Goal: Transaction & Acquisition: Purchase product/service

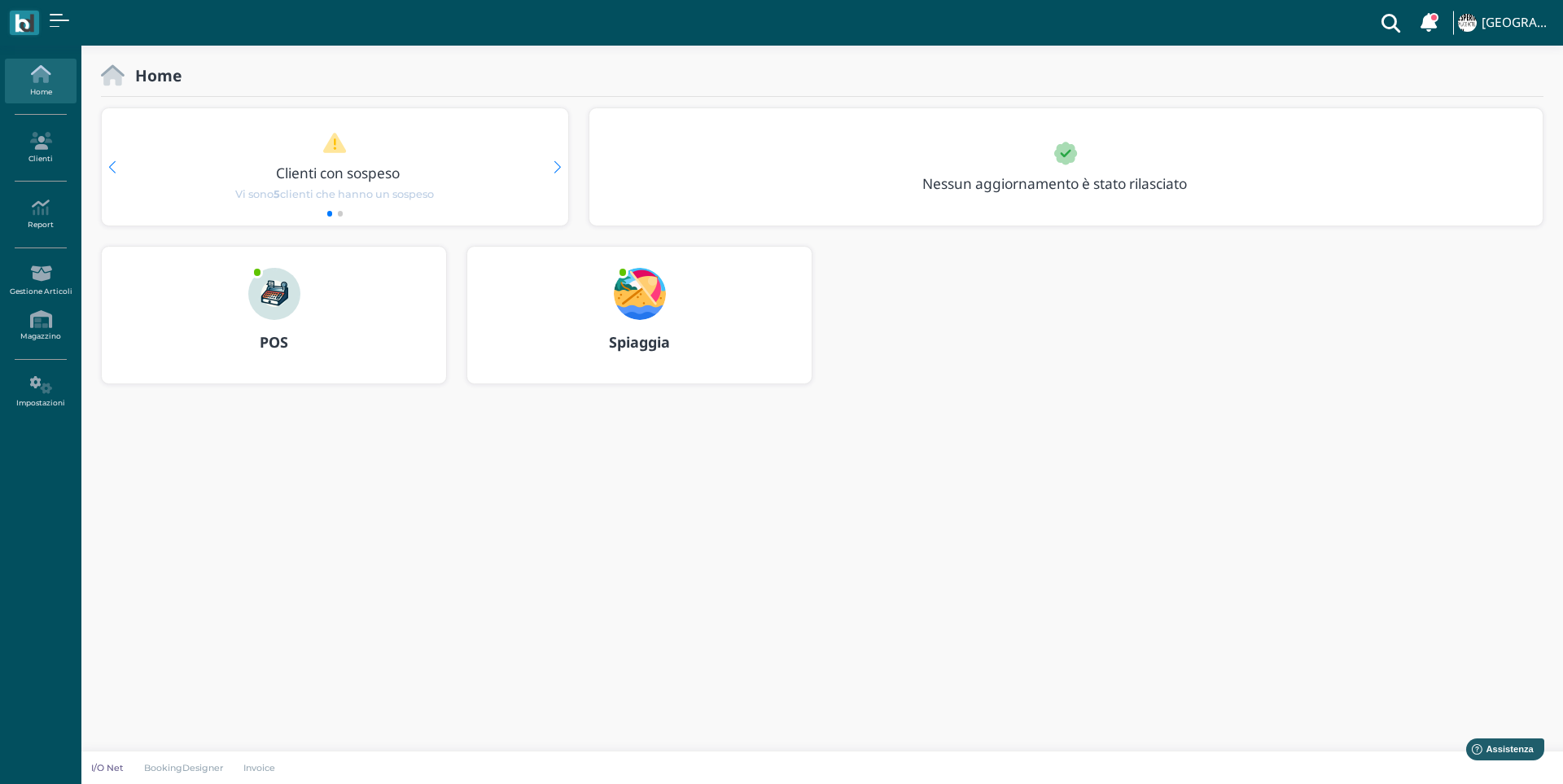
click at [262, 311] on img at bounding box center [274, 294] width 52 height 52
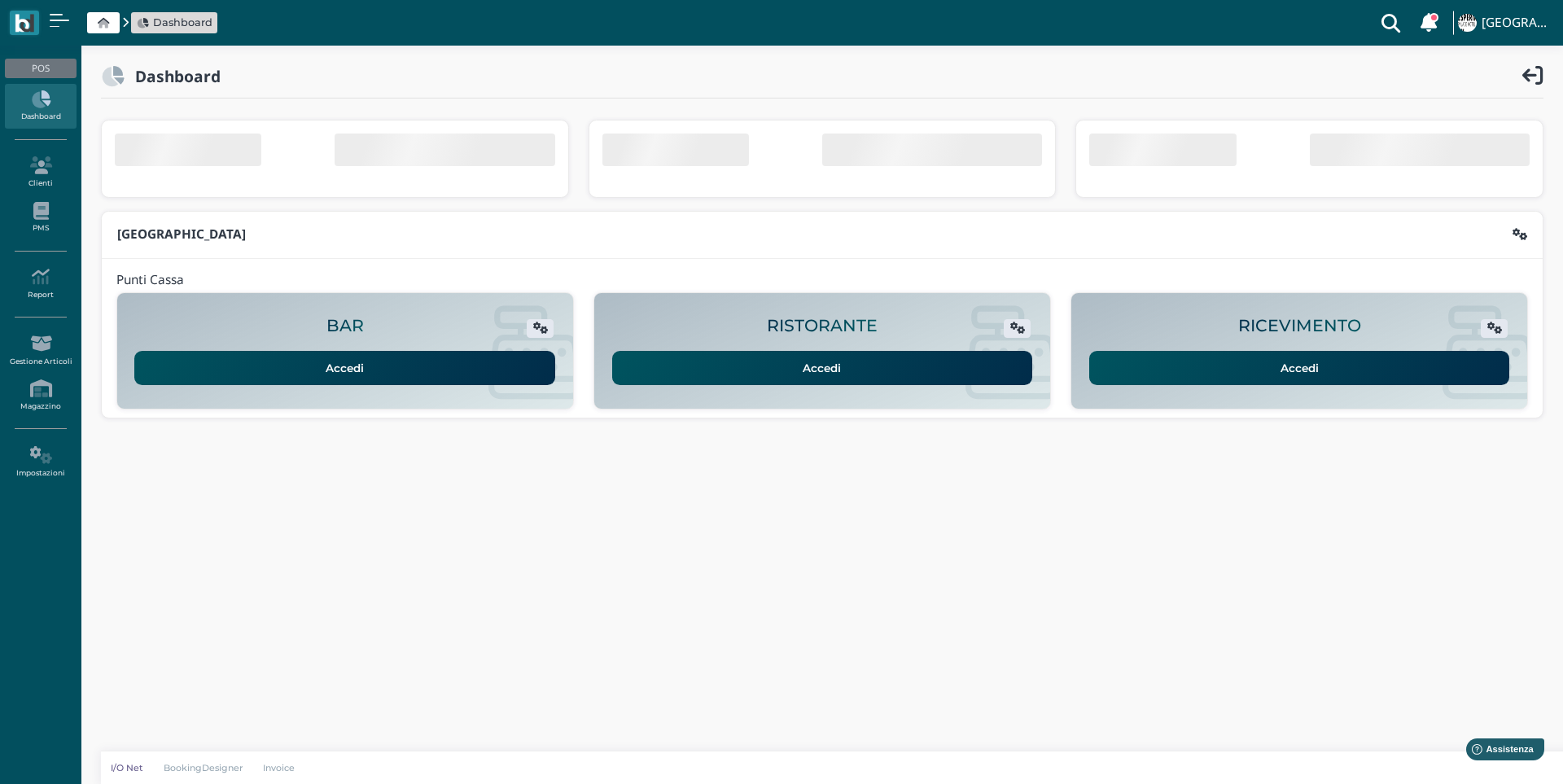
click at [1183, 362] on link "Accedi" at bounding box center [1299, 367] width 420 height 34
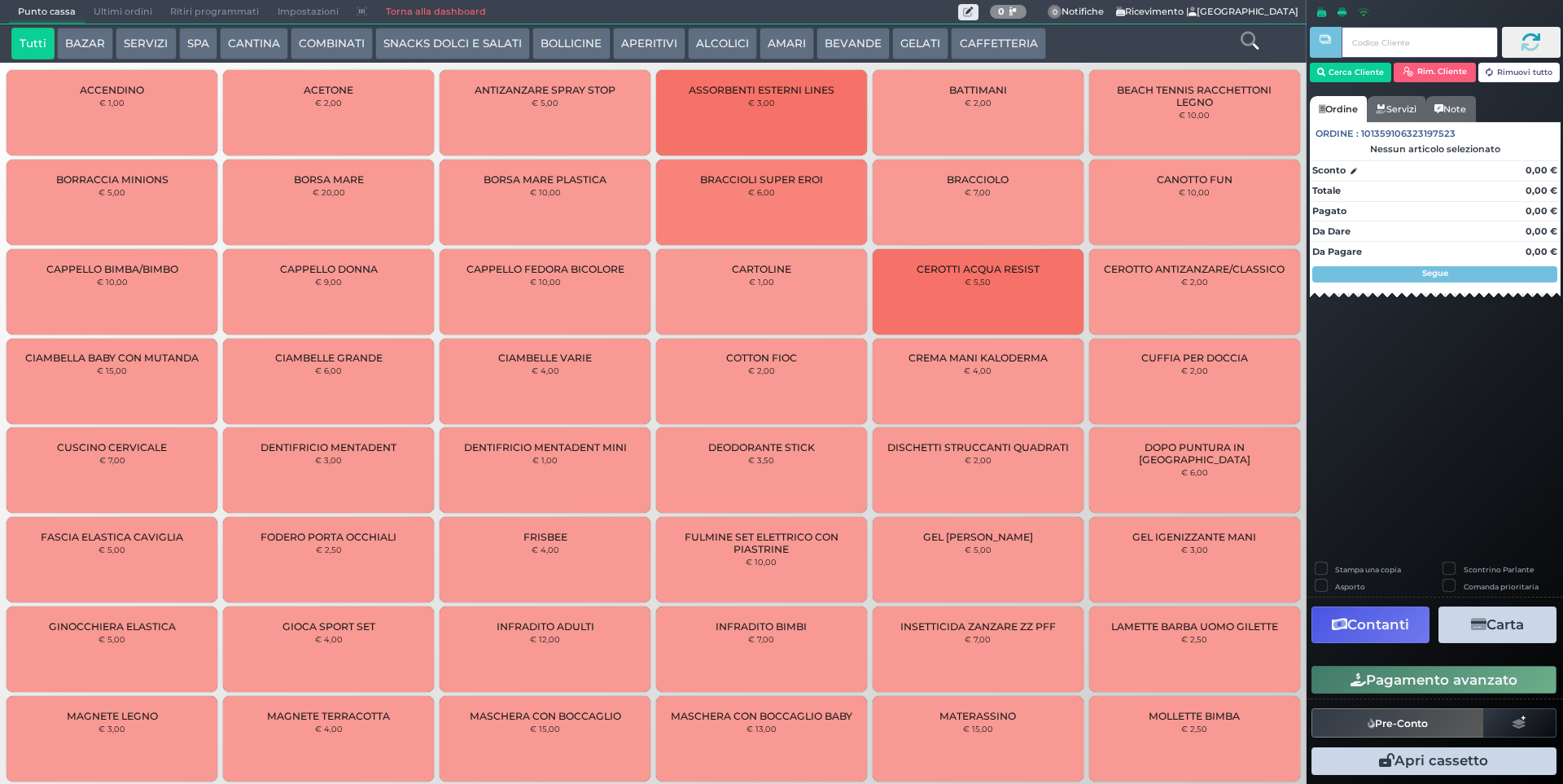
click at [1367, 36] on input "text" at bounding box center [1419, 42] width 155 height 31
click at [1352, 72] on button "Cerca Cliente" at bounding box center [1351, 72] width 82 height 19
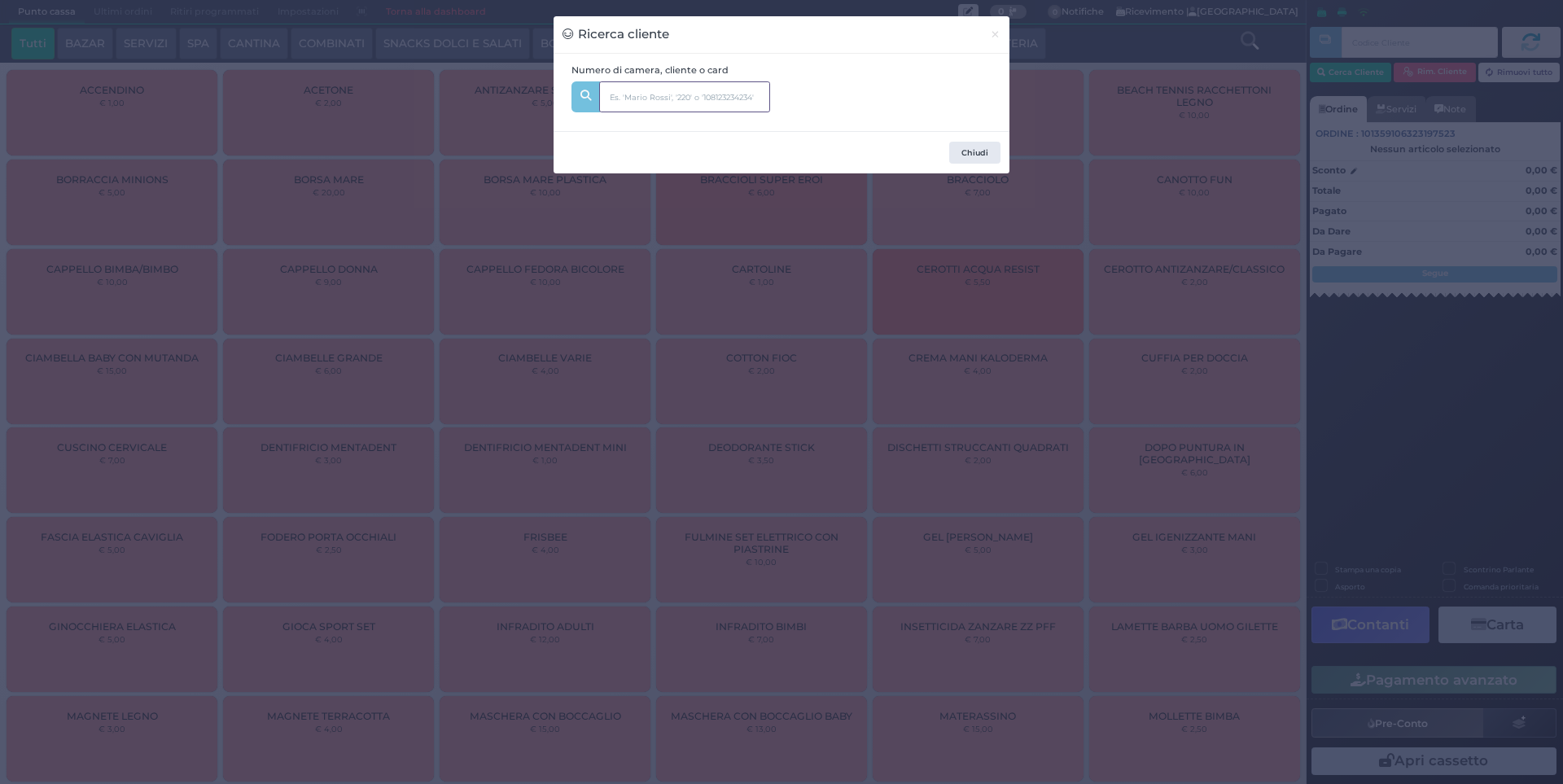
click at [641, 84] on input "text" at bounding box center [684, 97] width 171 height 31
type input "205"
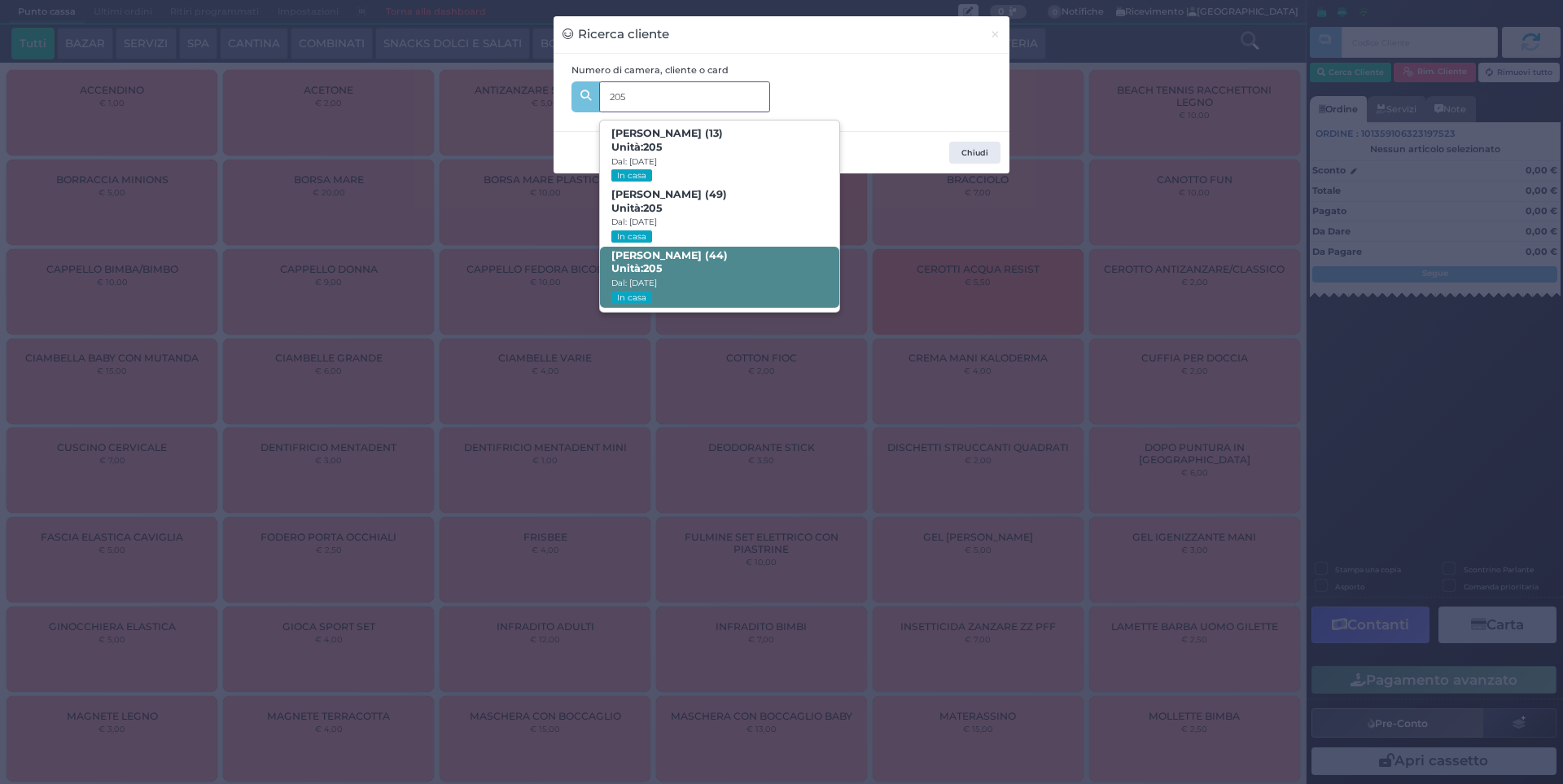
click at [725, 266] on span "Fabio Ferrario (44) Unità: 205 Dal: 09/08/2025 In casa" at bounding box center [719, 276] width 239 height 61
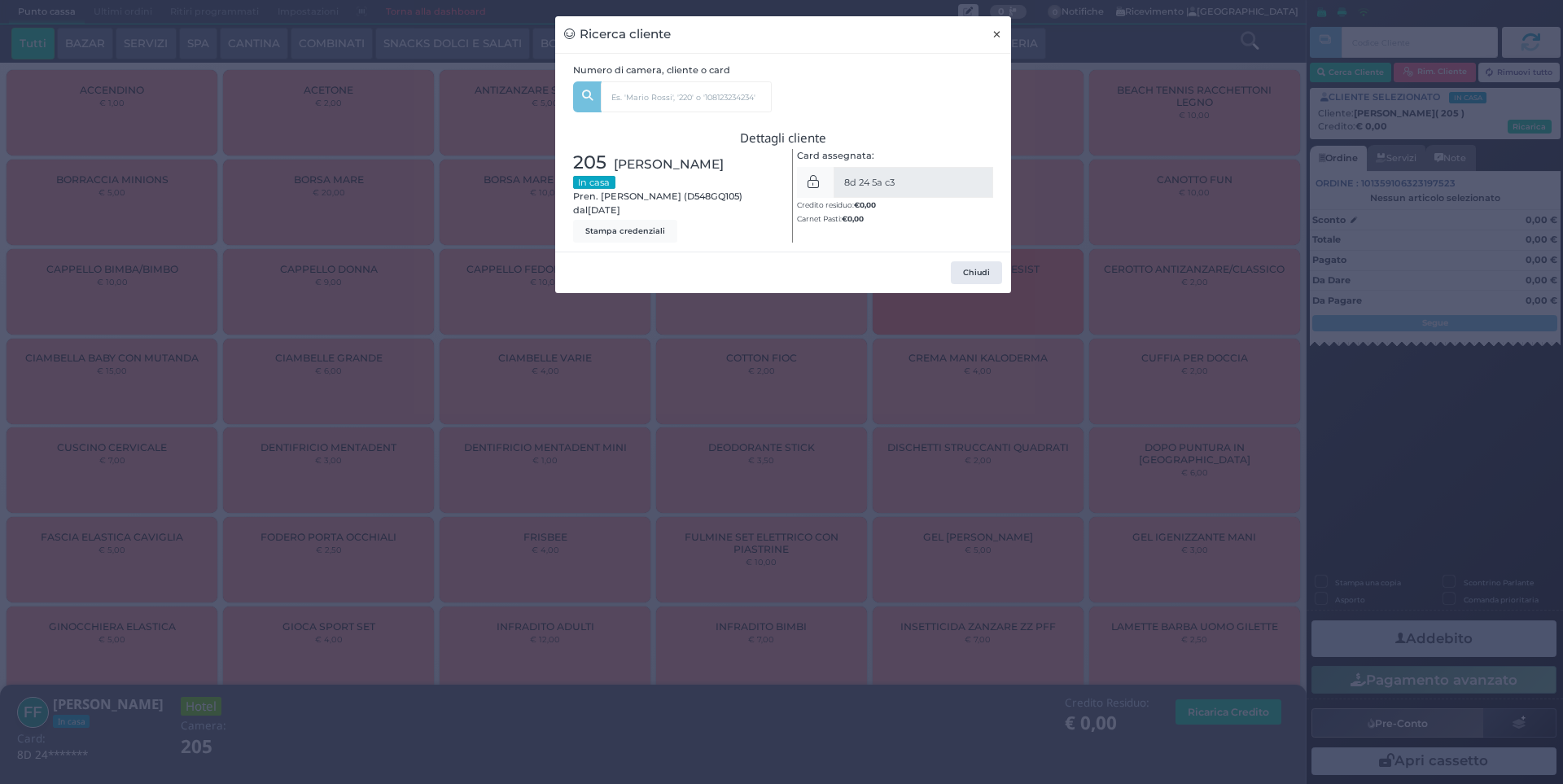
click at [999, 39] on span "×" at bounding box center [997, 35] width 11 height 18
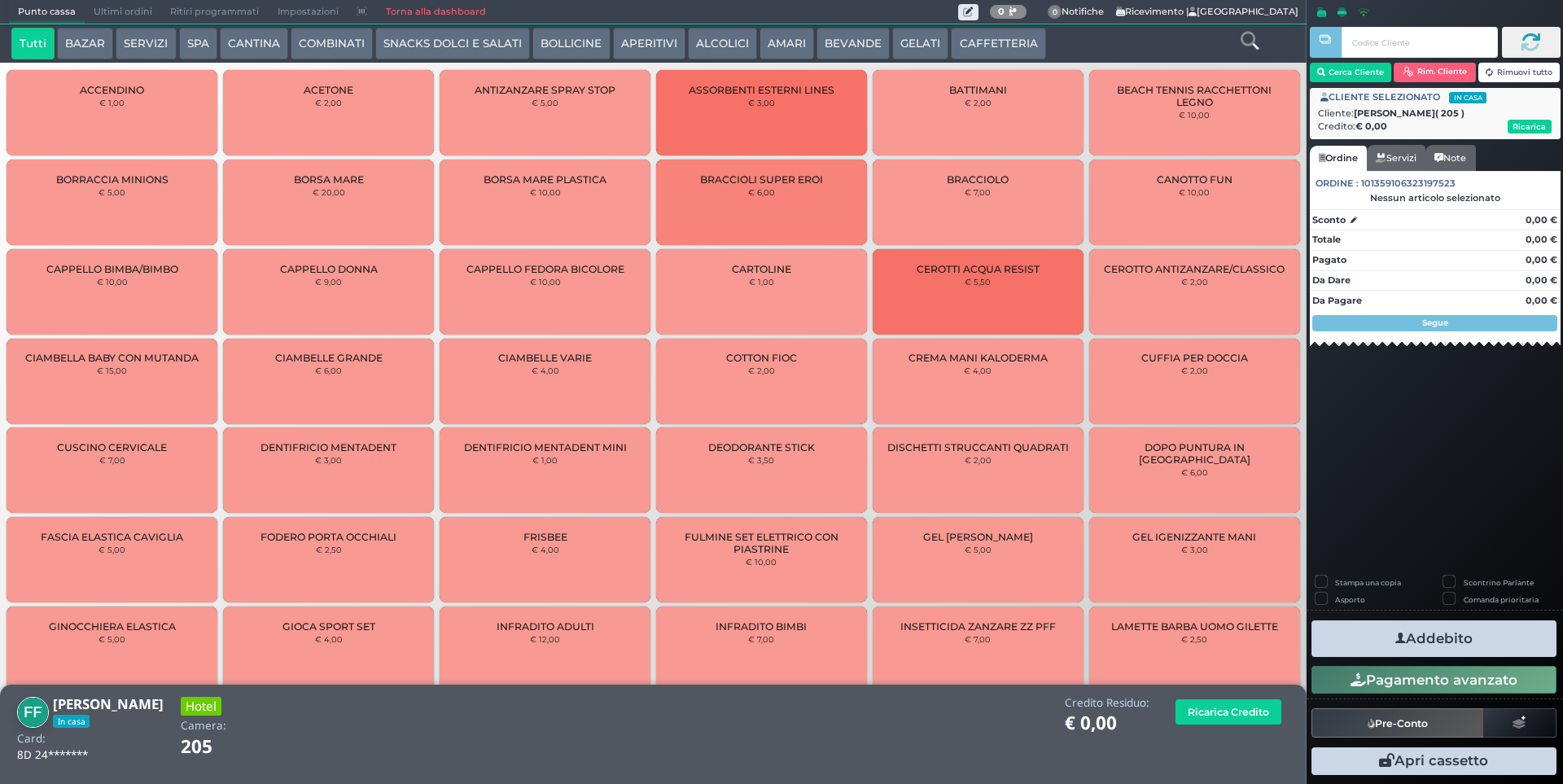
click at [123, 42] on button "SERVIZI" at bounding box center [146, 44] width 60 height 33
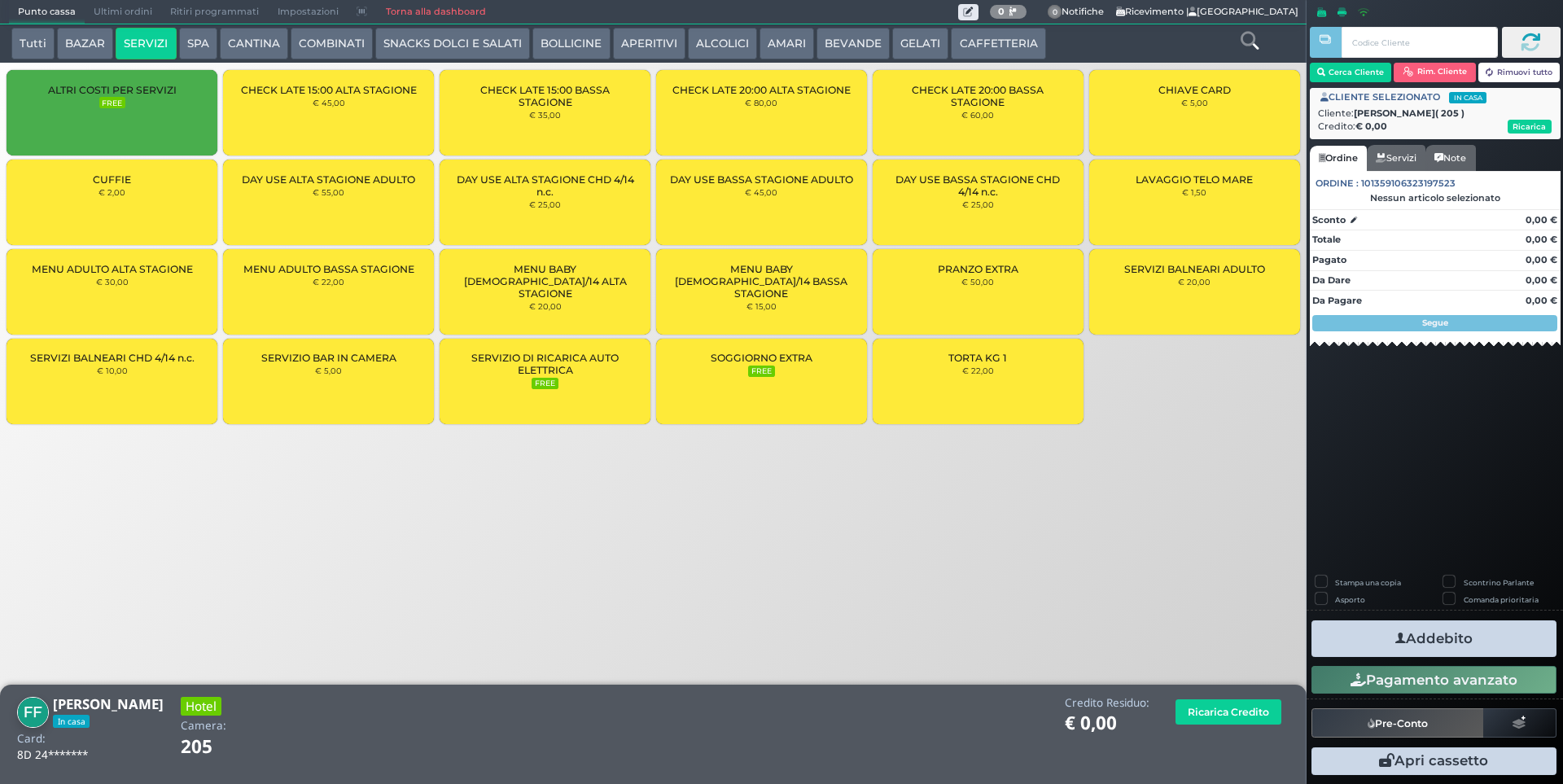
drag, startPoint x: 99, startPoint y: 108, endPoint x: 398, endPoint y: 237, distance: 325.6
click at [102, 109] on div "ALTRI COSTI PER SERVIZI FREE" at bounding box center [111, 113] width 211 height 86
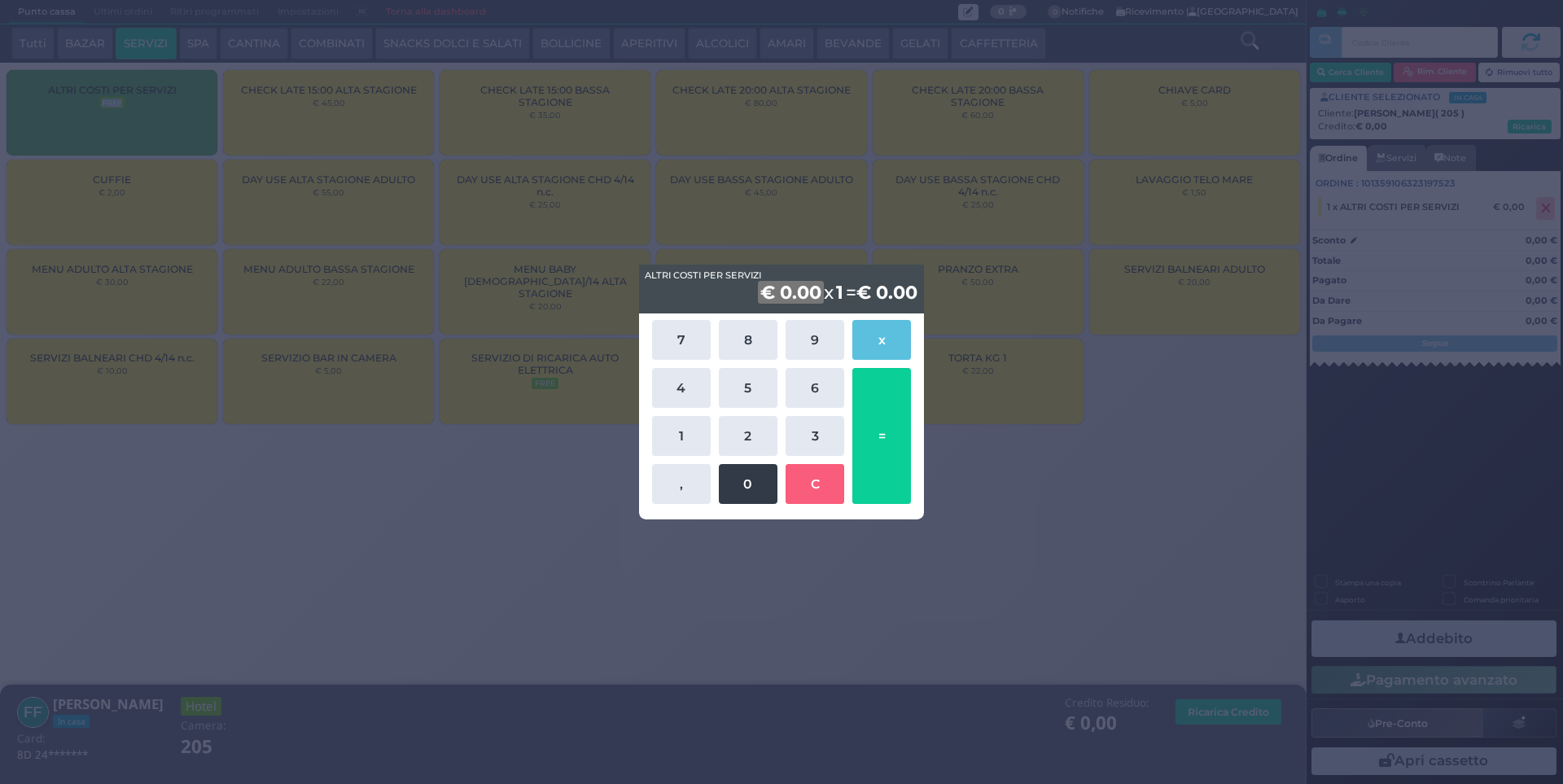
drag, startPoint x: 675, startPoint y: 430, endPoint x: 728, endPoint y: 473, distance: 68.2
click at [681, 431] on button "1" at bounding box center [681, 436] width 58 height 40
click at [745, 491] on button "0" at bounding box center [748, 484] width 58 height 40
click at [1031, 417] on div "ALTRI COSTI PER SERVIZI ALTRI COSTI PER SERVIZI € 10 x 1 = € 10,00 10 7 8 9 x 4…" at bounding box center [782, 392] width 1563 height 784
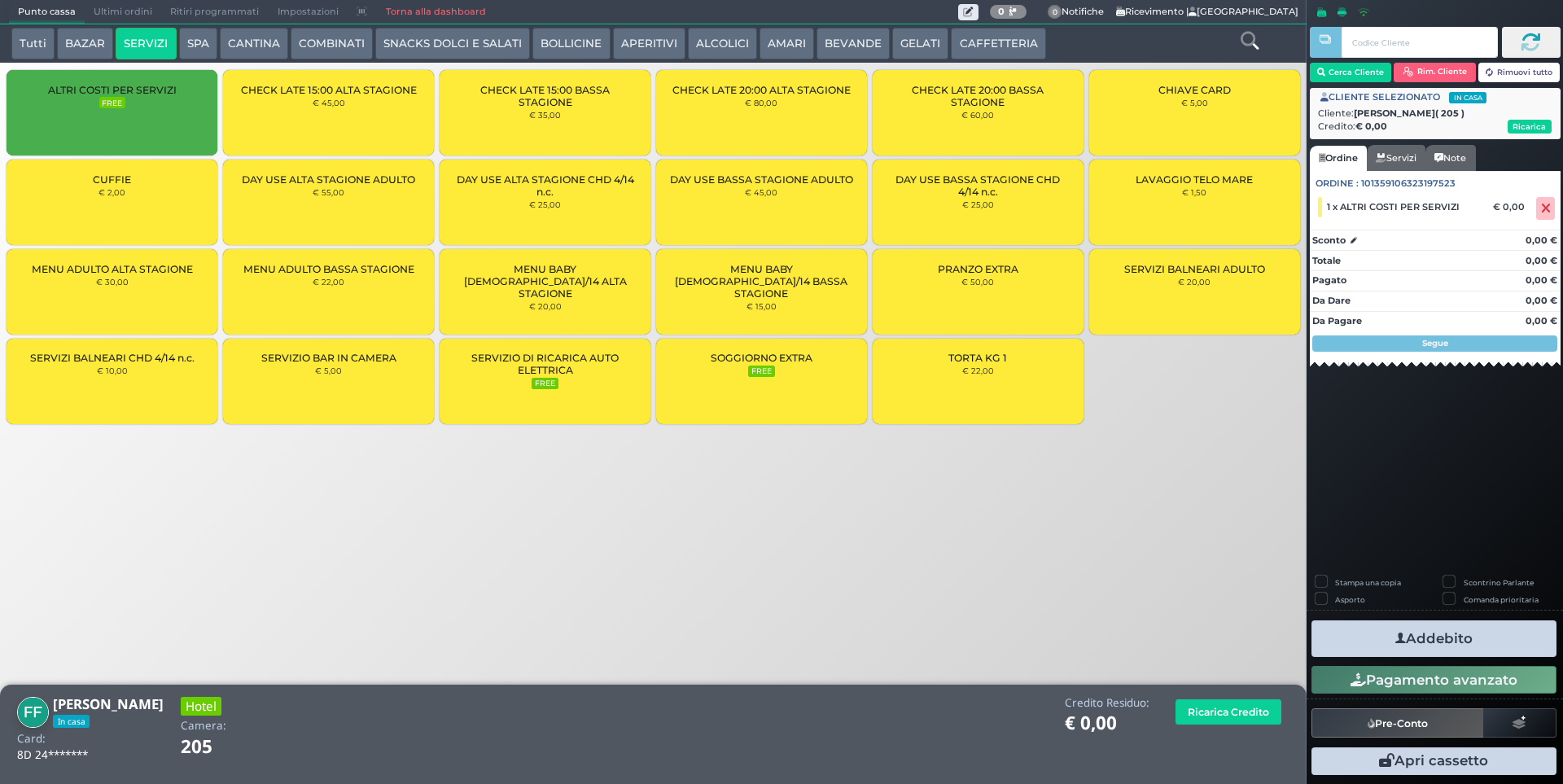
click at [1511, 68] on button "Rimuovi tutto" at bounding box center [1519, 72] width 82 height 19
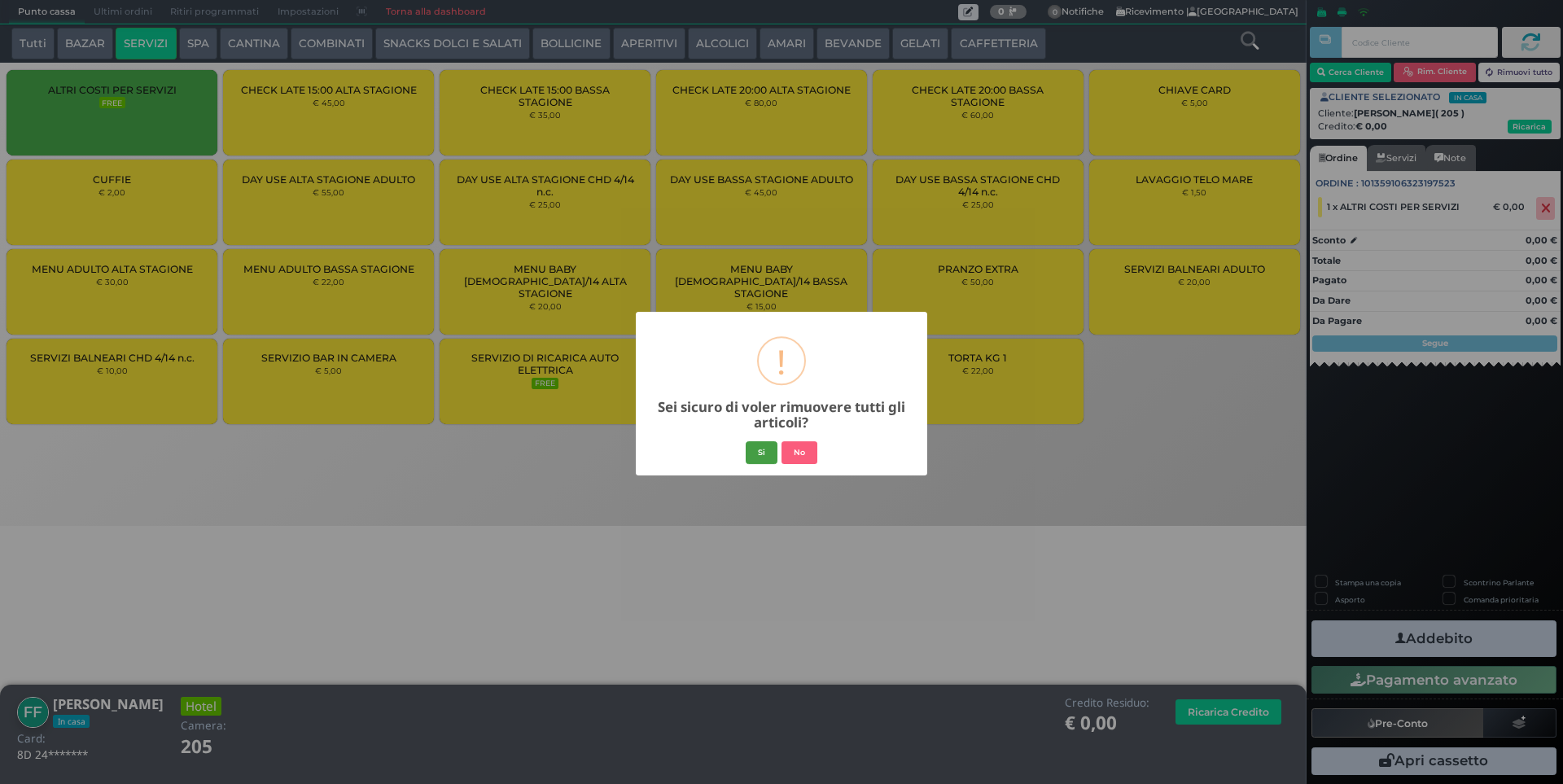
click at [769, 453] on button "Si" at bounding box center [761, 452] width 32 height 23
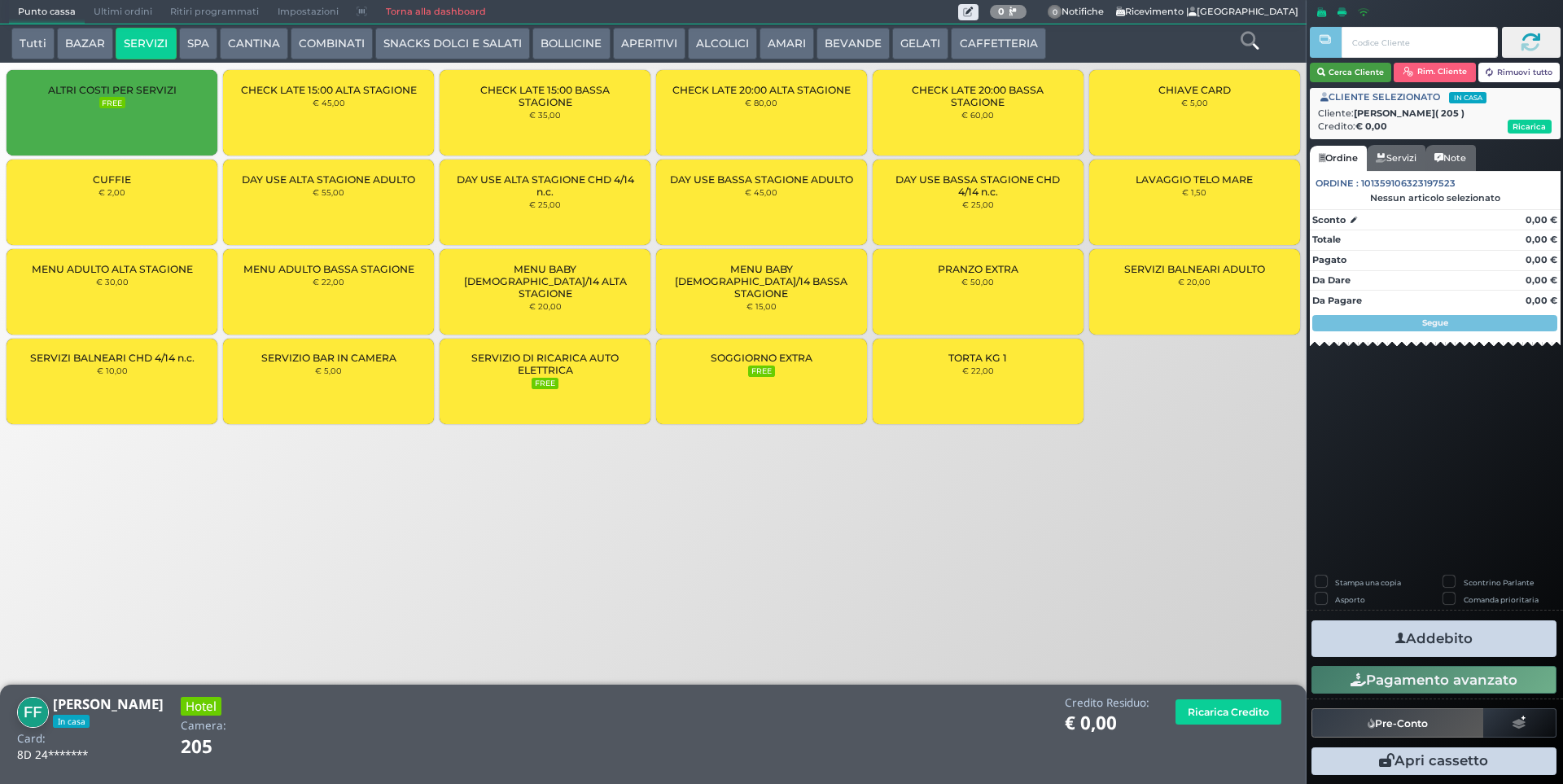
click at [1340, 69] on button "Cerca Cliente" at bounding box center [1351, 72] width 82 height 19
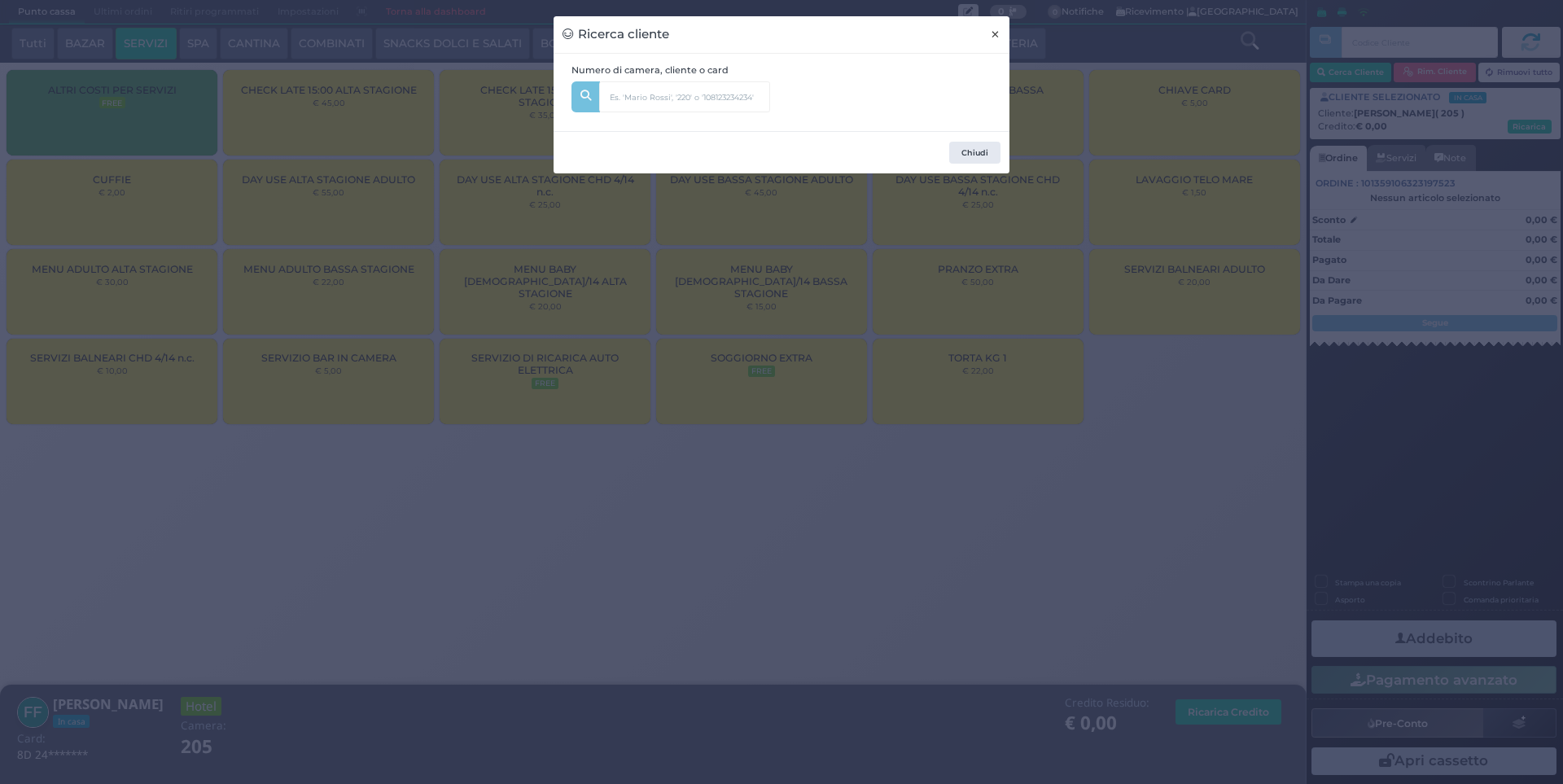
click at [990, 26] on span "×" at bounding box center [995, 35] width 11 height 18
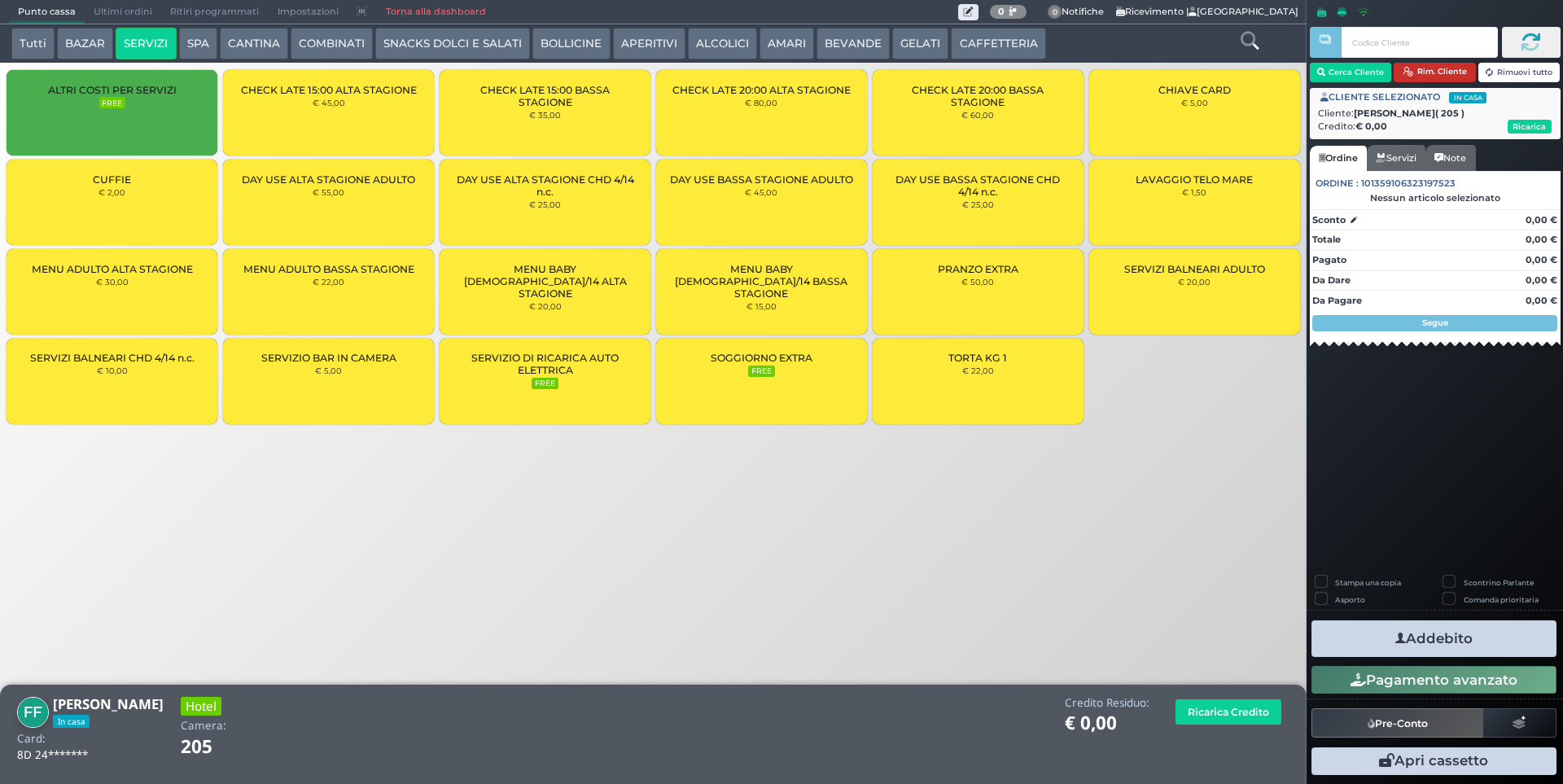
click at [1443, 74] on button "Rim. Cliente" at bounding box center [1434, 72] width 82 height 19
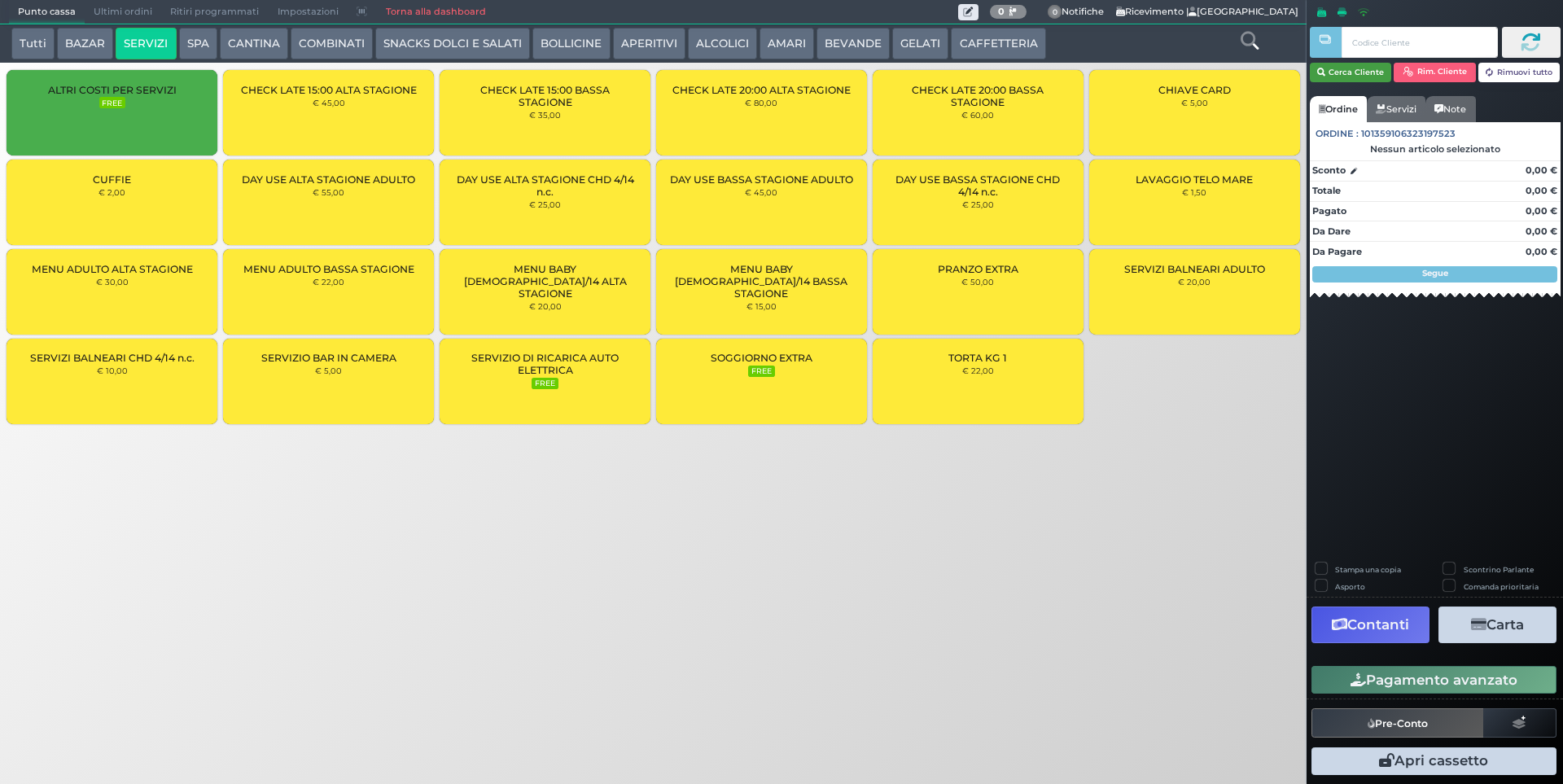
click at [1361, 67] on button "Cerca Cliente" at bounding box center [1351, 72] width 82 height 19
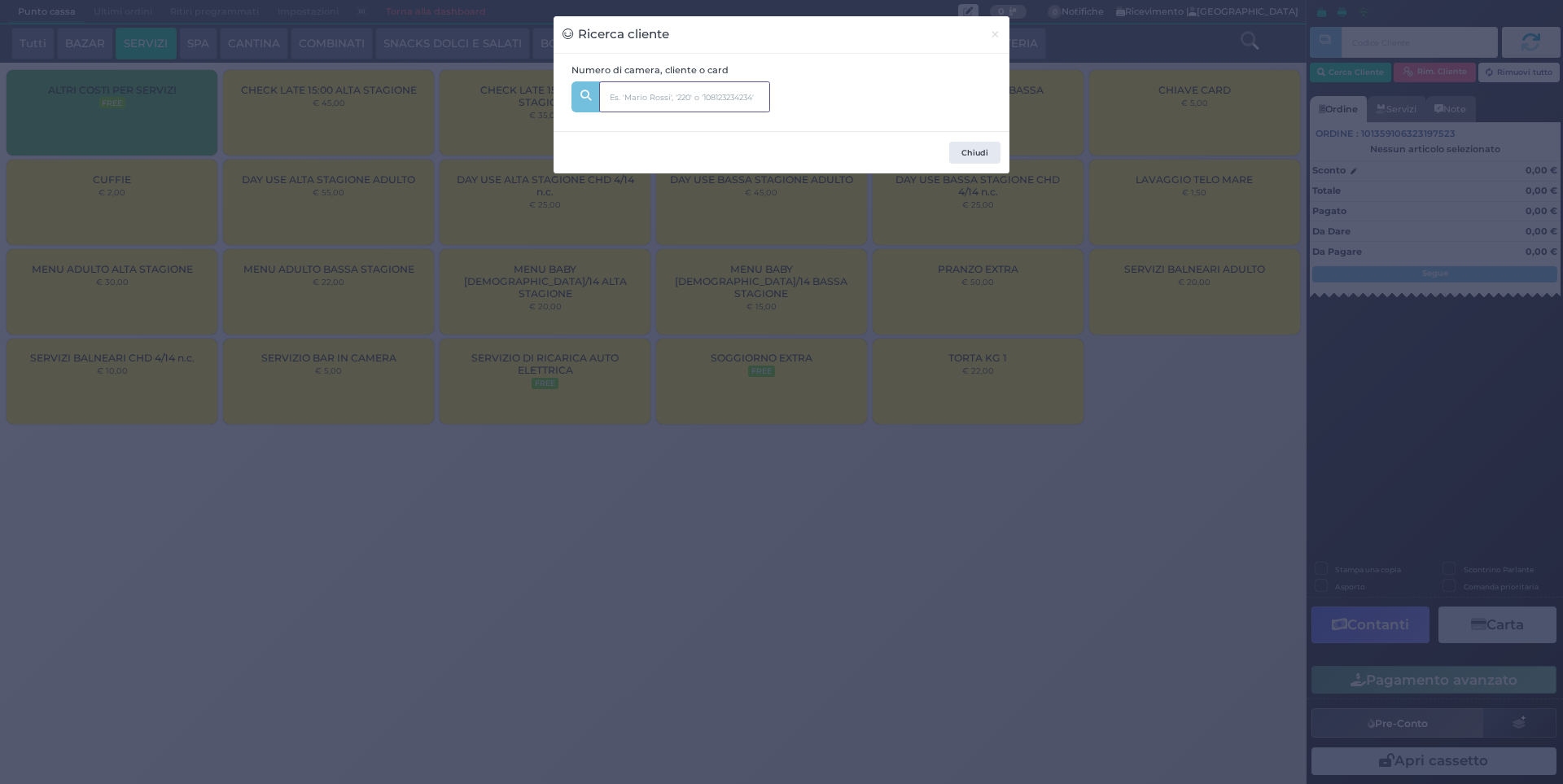
click at [723, 108] on input "text" at bounding box center [684, 97] width 171 height 31
type input "222"
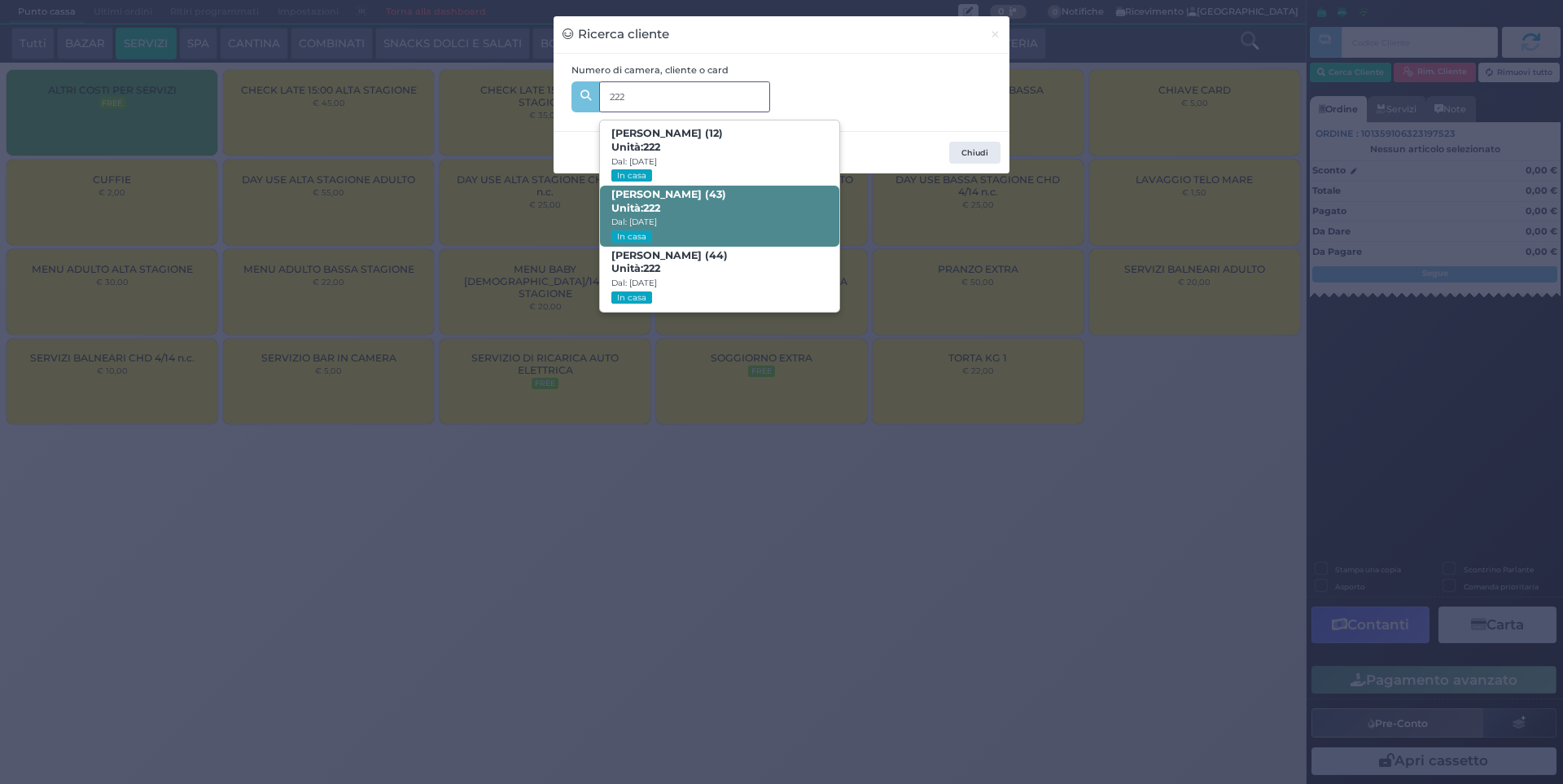
click at [731, 206] on span "Massimo Ghidelli (43) Unità: 222 Dal: 10/08/2025 In casa" at bounding box center [719, 216] width 239 height 61
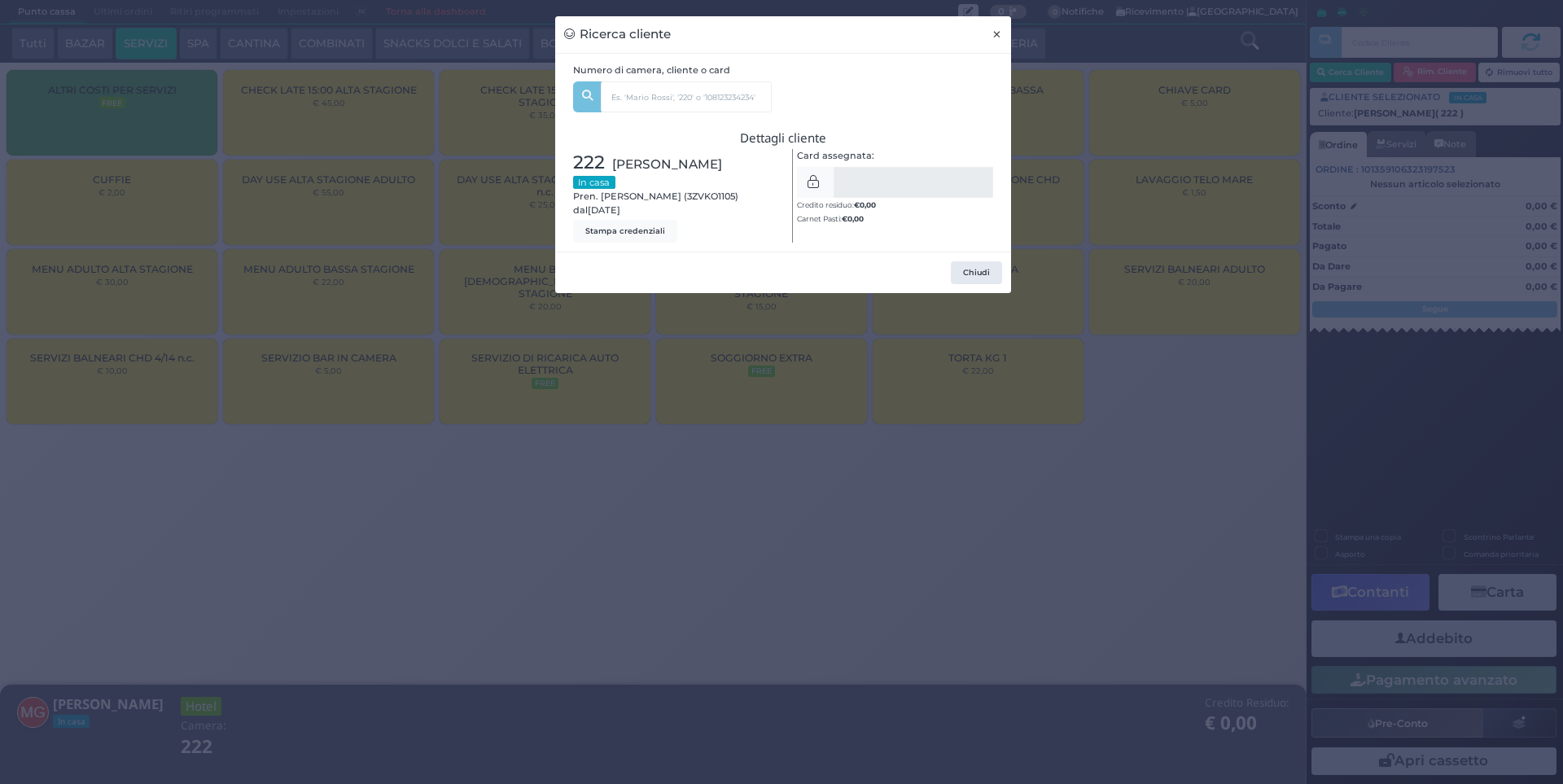
click at [997, 30] on span "×" at bounding box center [997, 35] width 11 height 18
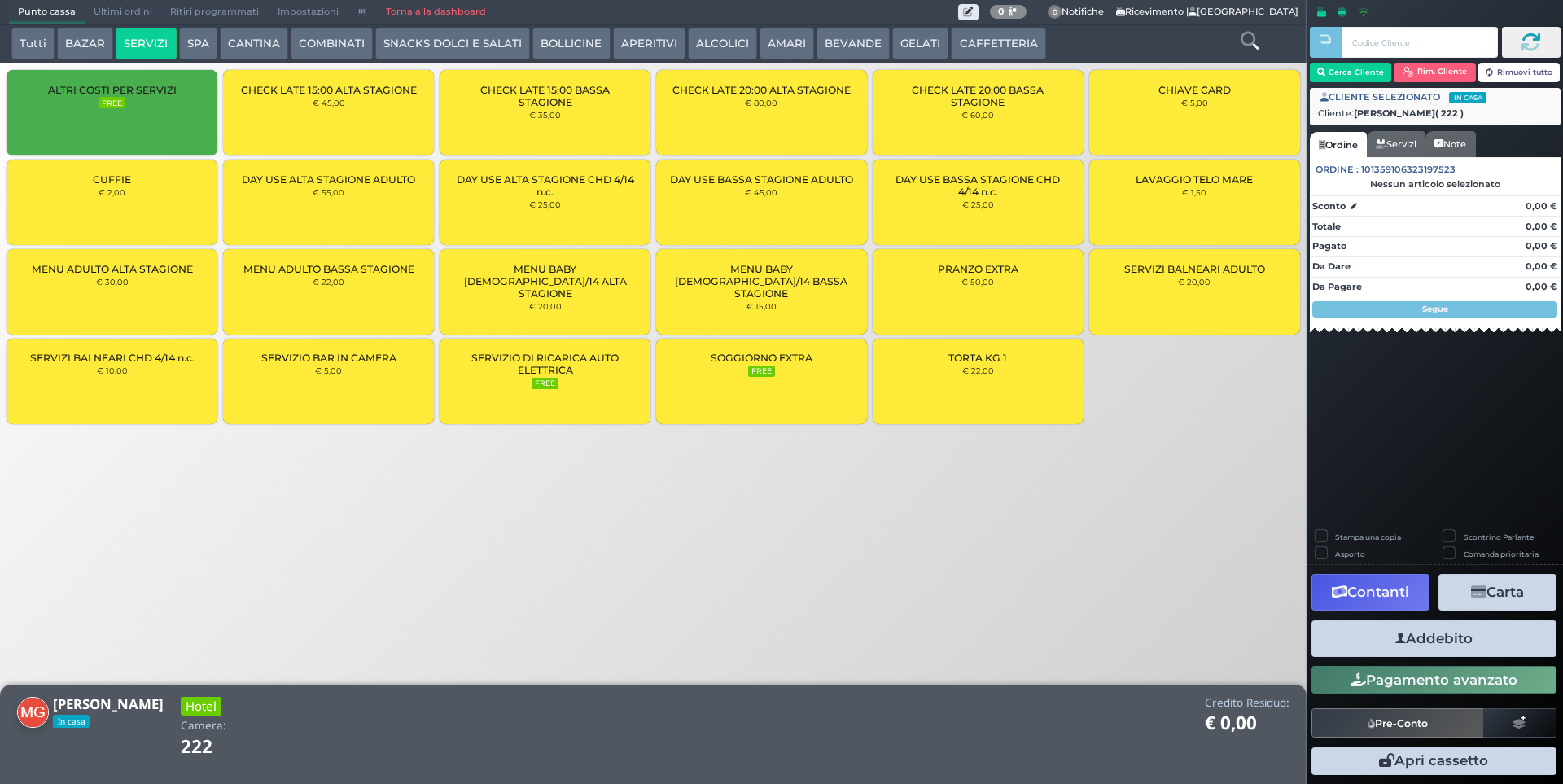
click at [550, 379] on small "FREE" at bounding box center [544, 383] width 26 height 11
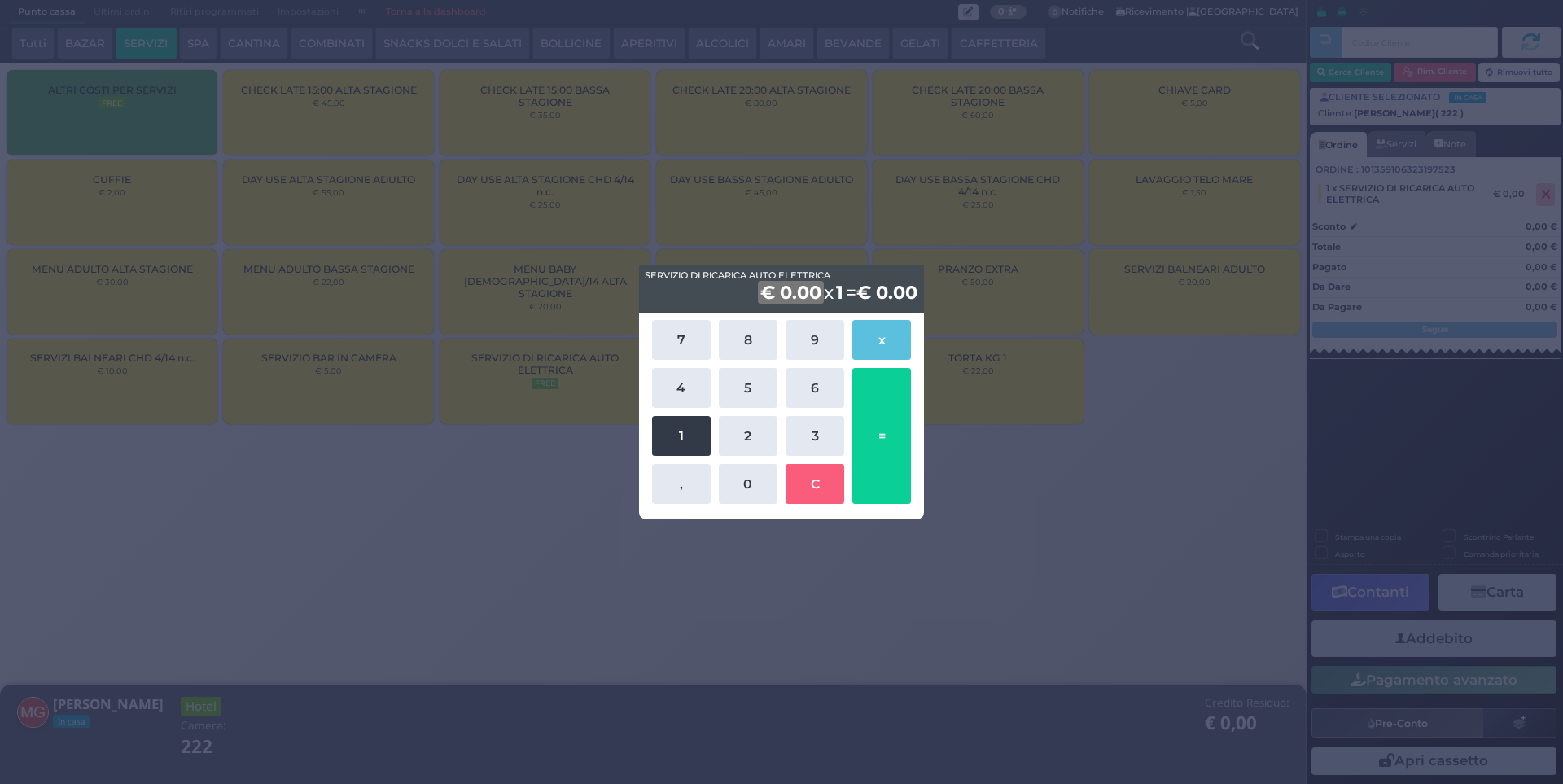
drag, startPoint x: 681, startPoint y: 426, endPoint x: 797, endPoint y: 426, distance: 116.0
click at [683, 426] on button "1" at bounding box center [681, 436] width 58 height 40
click at [804, 428] on button "3" at bounding box center [814, 436] width 58 height 40
click at [691, 477] on button "," at bounding box center [681, 484] width 58 height 40
click at [754, 442] on button "2" at bounding box center [748, 436] width 58 height 40
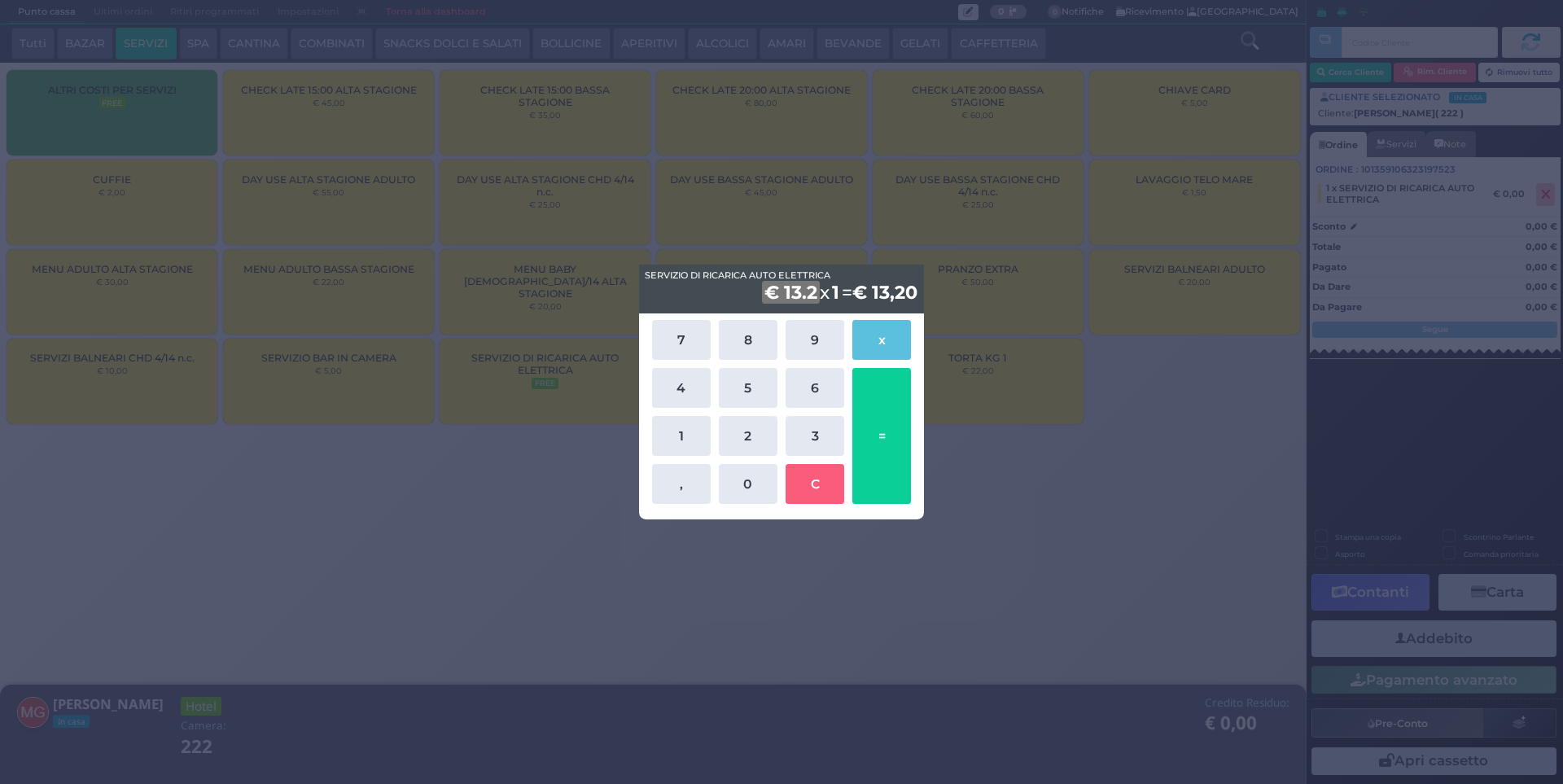
click at [1094, 442] on div "SERVIZIO DI RICARICA AUTO ELETTRICA SERVIZIO DI RICARICA AUTO ELETTRICA € 13.2 …" at bounding box center [782, 392] width 1563 height 784
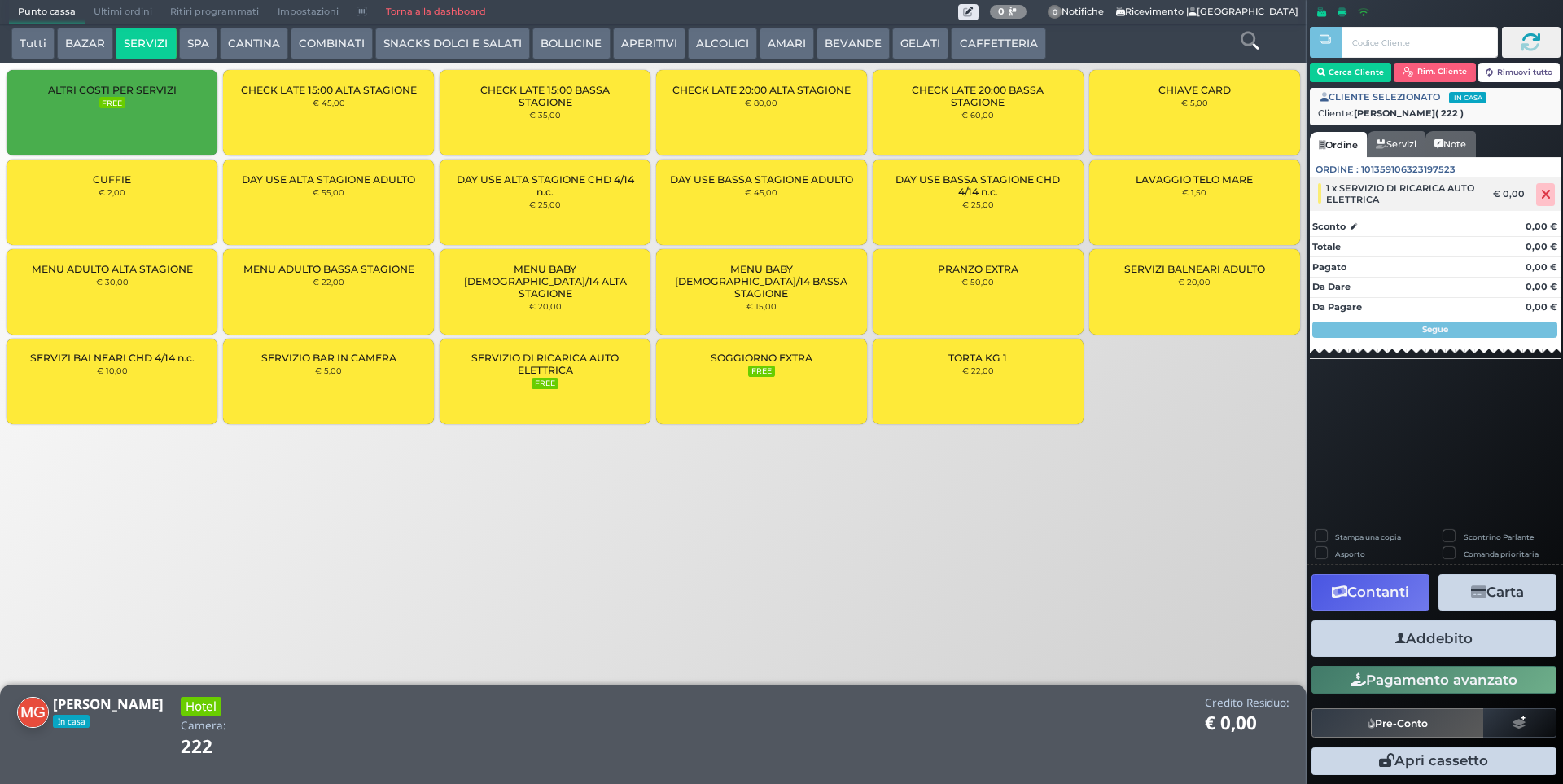
click at [1421, 196] on span "1 x SERVIZIO DI RICARICA AUTO ELETTRICA" at bounding box center [1403, 193] width 156 height 23
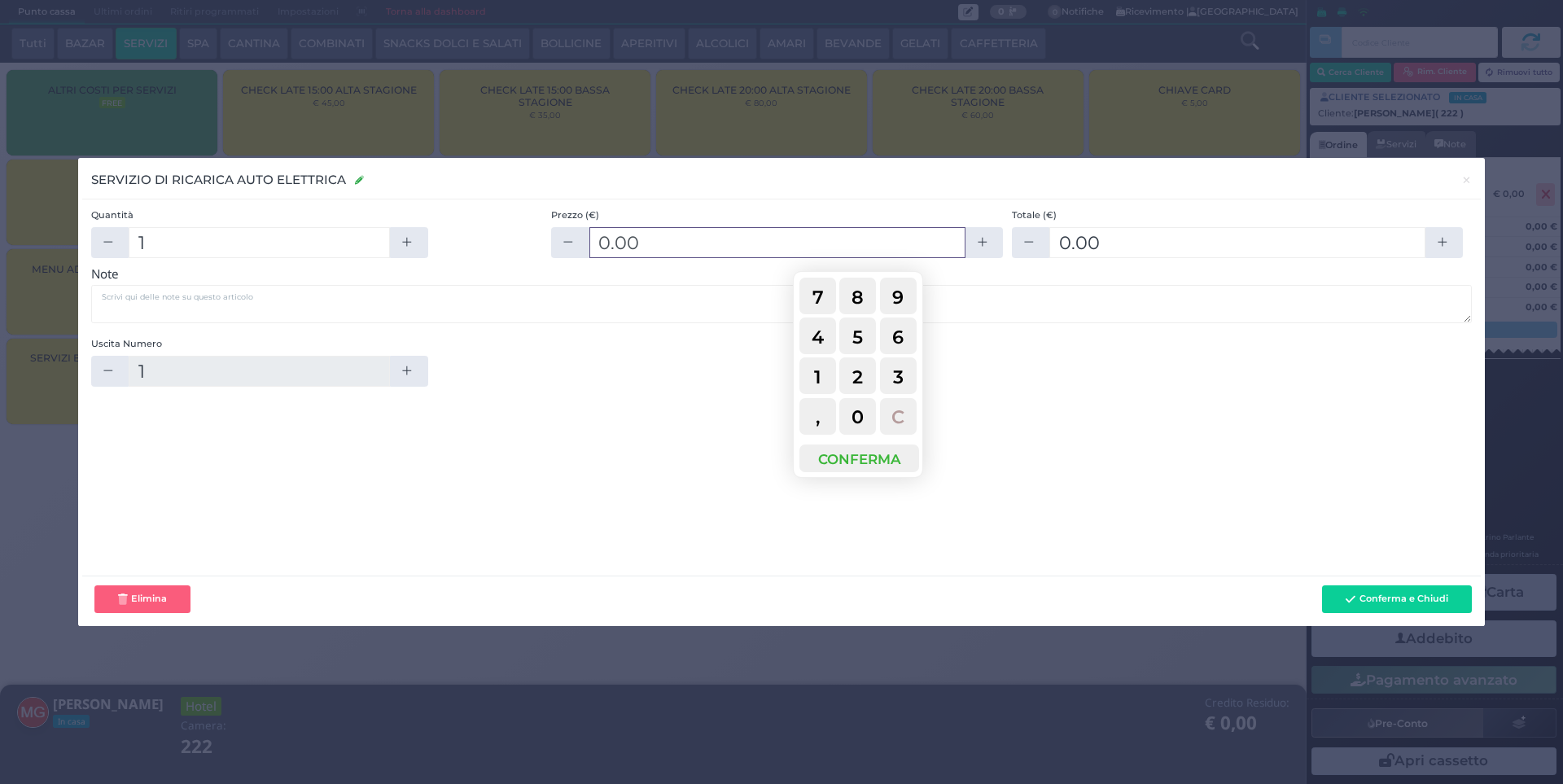
drag, startPoint x: 665, startPoint y: 243, endPoint x: 531, endPoint y: 246, distance: 134.0
click at [531, 246] on div "Quantità 1 Prezzo (€) 0.00 Totale (€) 0.00" at bounding box center [782, 236] width 1381 height 57
click at [678, 246] on input "0.00" at bounding box center [777, 242] width 376 height 31
drag, startPoint x: 813, startPoint y: 381, endPoint x: 827, endPoint y: 381, distance: 14.0
click at [822, 381] on button "1" at bounding box center [817, 376] width 36 height 36
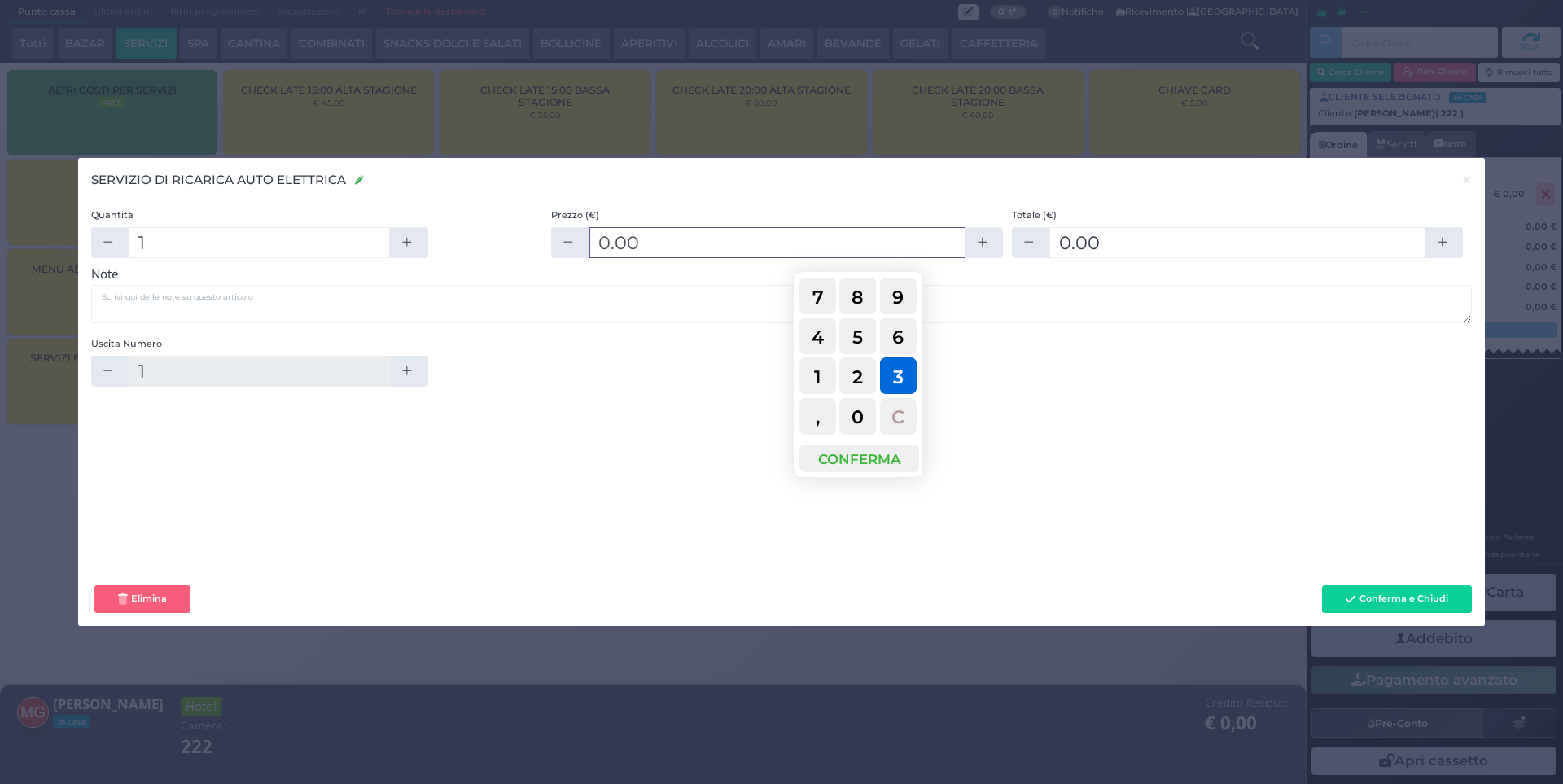
type input "0.00"
type input "0.001"
click at [897, 372] on span "3" at bounding box center [898, 377] width 11 height 36
type input "0.00"
type input "0.003"
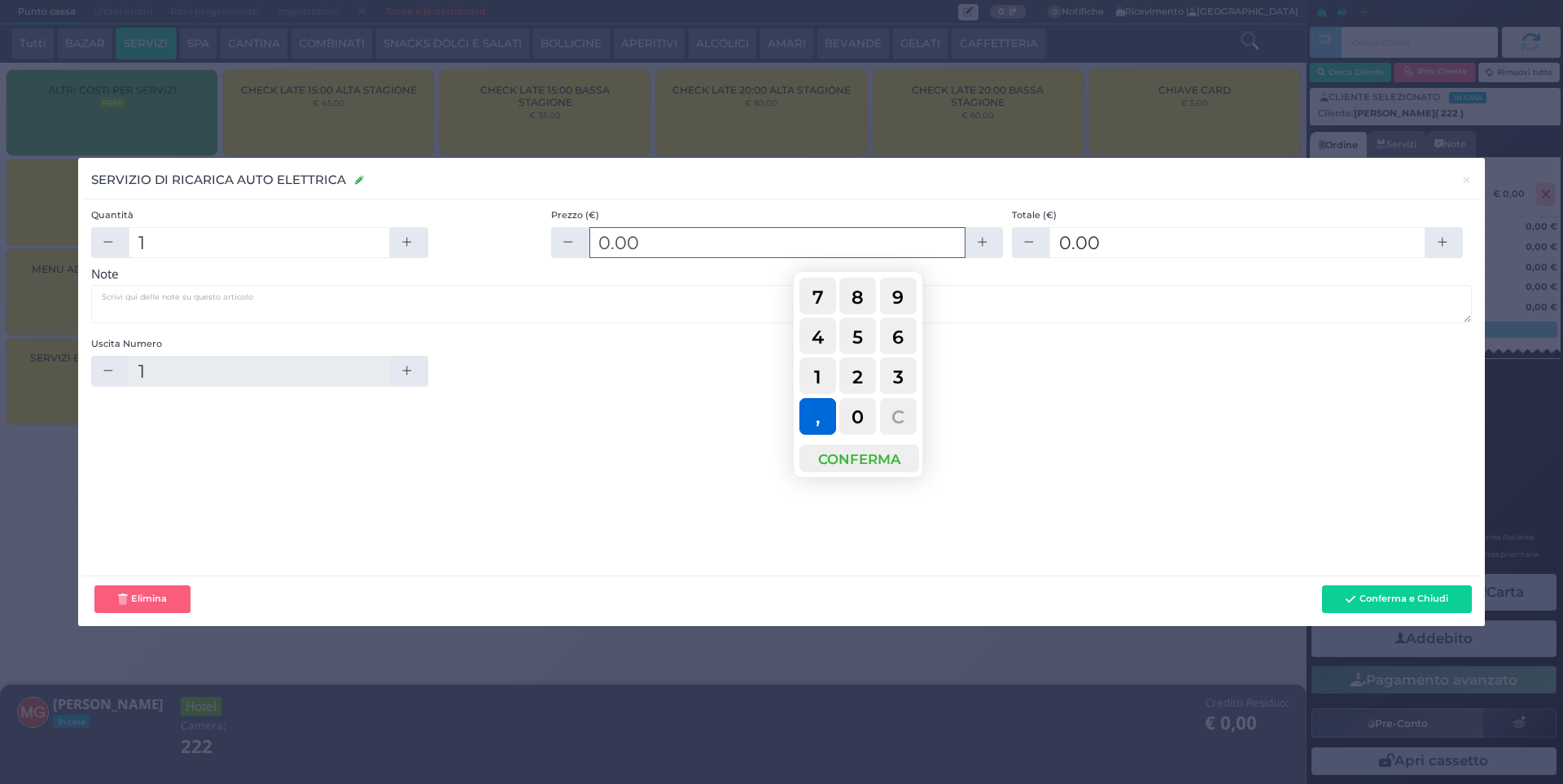
click at [815, 420] on span "," at bounding box center [817, 417] width 4 height 36
type input "0.00"
type input "0.00,"
drag, startPoint x: 859, startPoint y: 382, endPoint x: 859, endPoint y: 401, distance: 19.0
click at [860, 381] on span "2" at bounding box center [858, 377] width 11 height 36
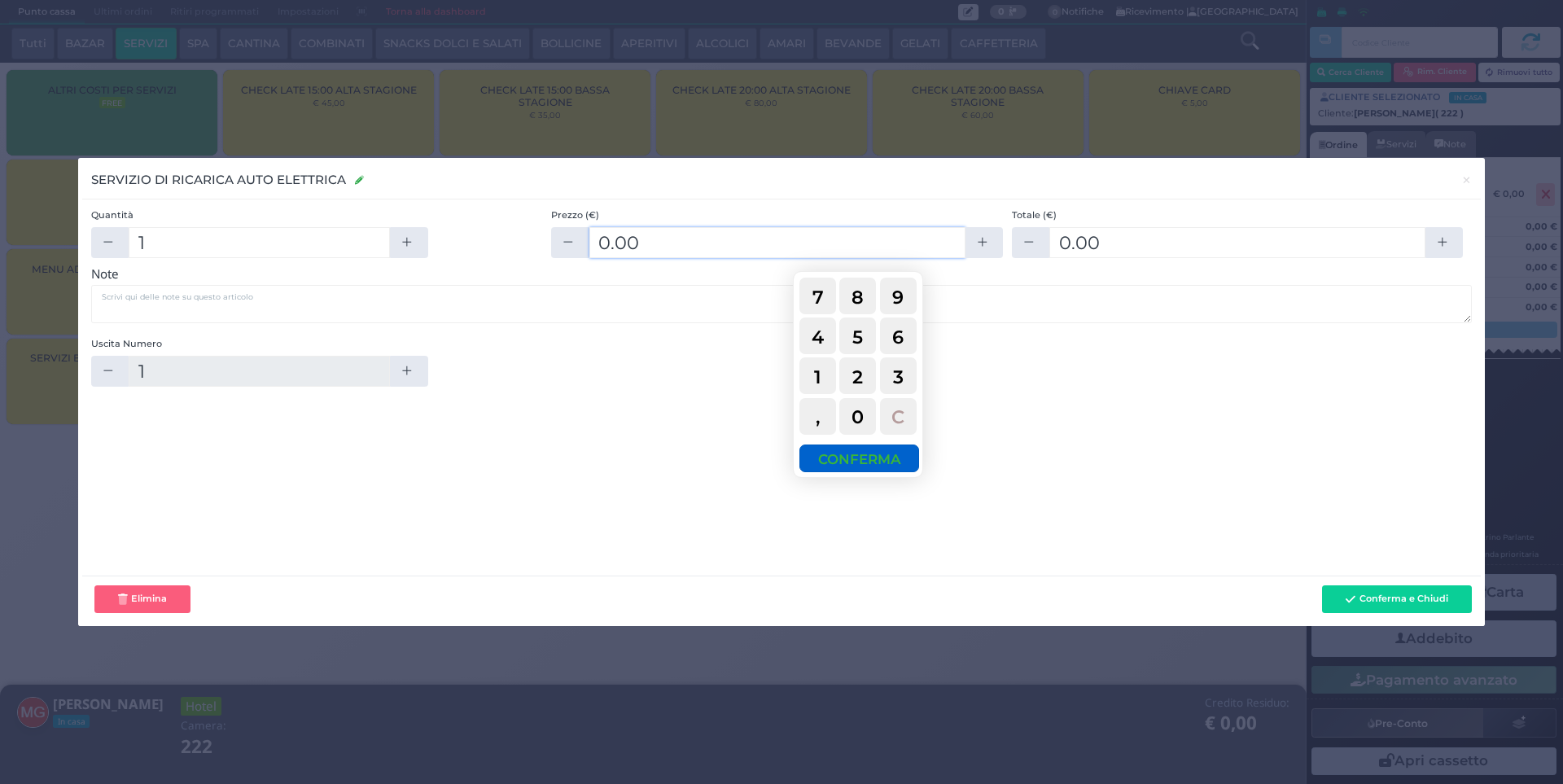
type input "0"
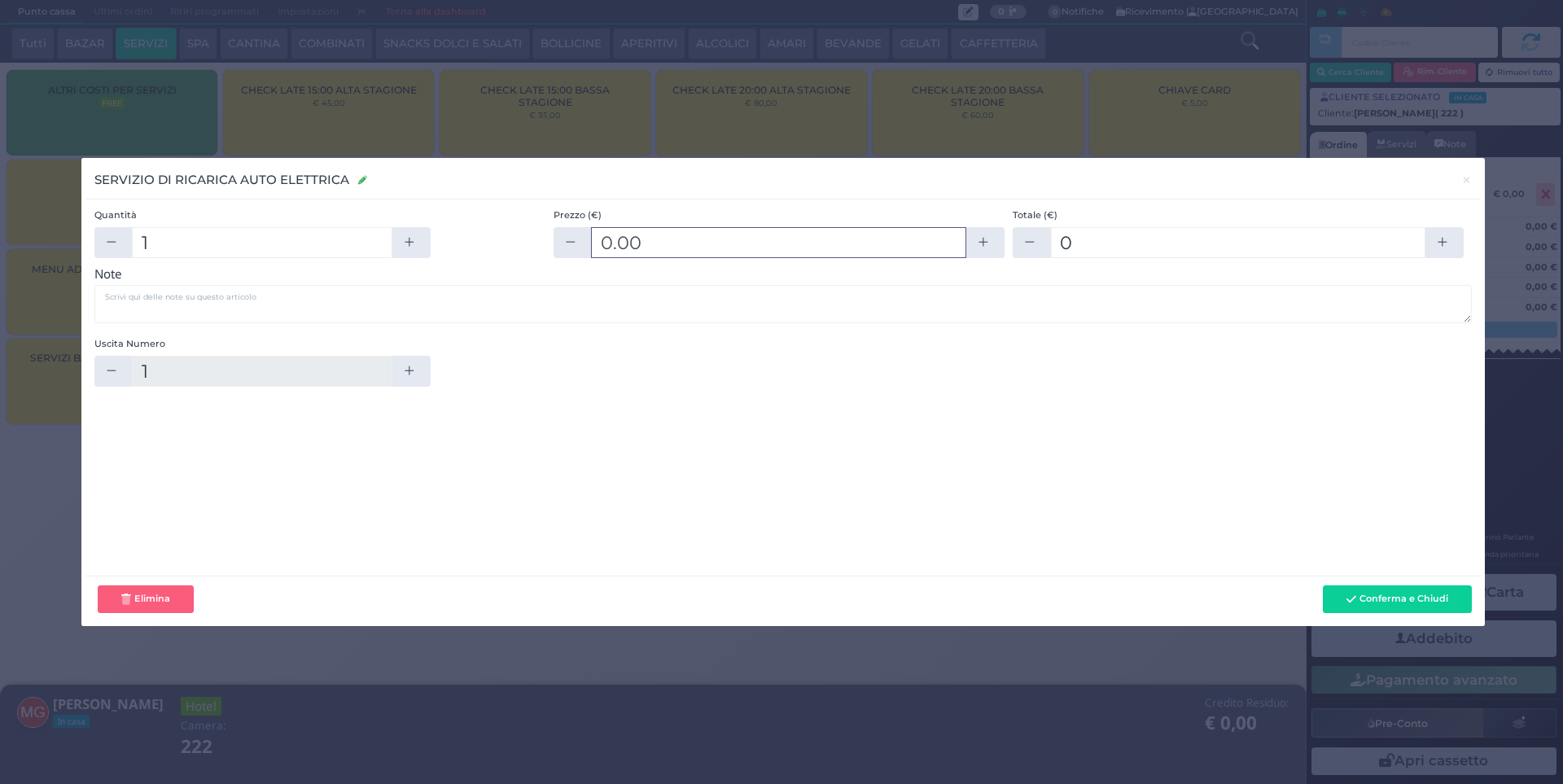
click at [712, 246] on input "0.00" at bounding box center [778, 242] width 375 height 31
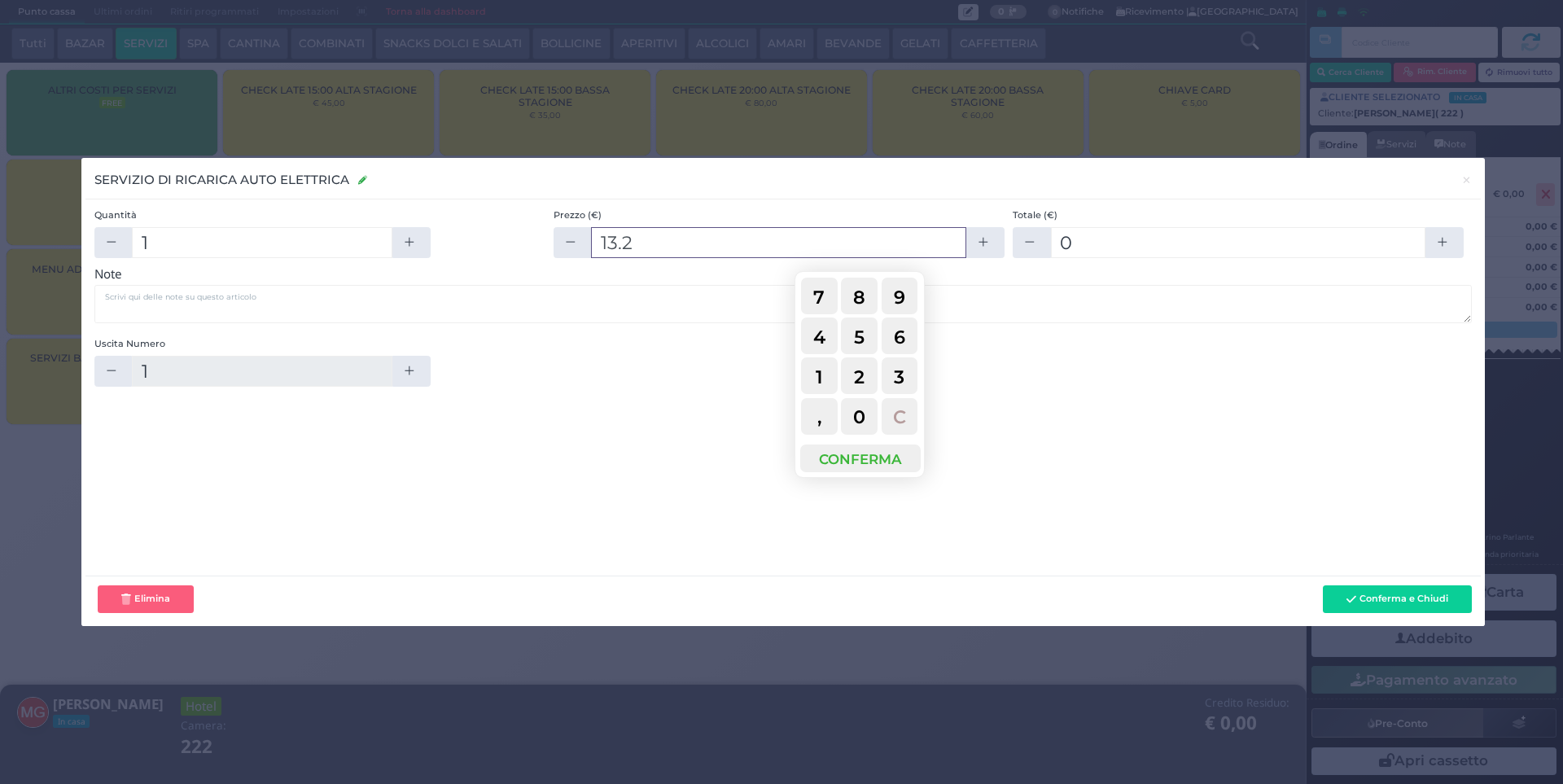
type input "13.2"
click at [1428, 601] on button "Conferma e Chiudi" at bounding box center [1396, 599] width 149 height 27
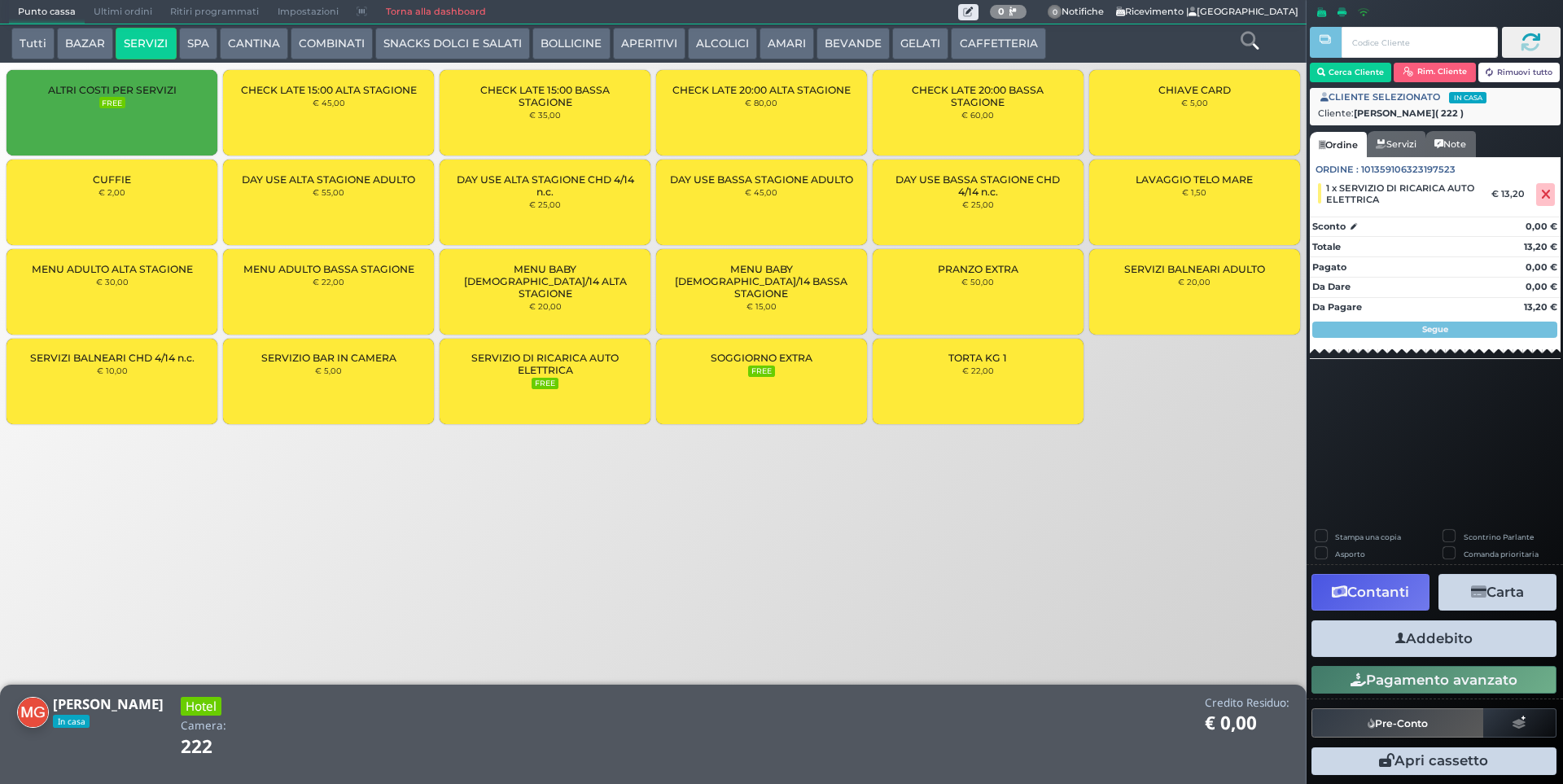
click at [1443, 645] on button "Addebito" at bounding box center [1434, 638] width 245 height 36
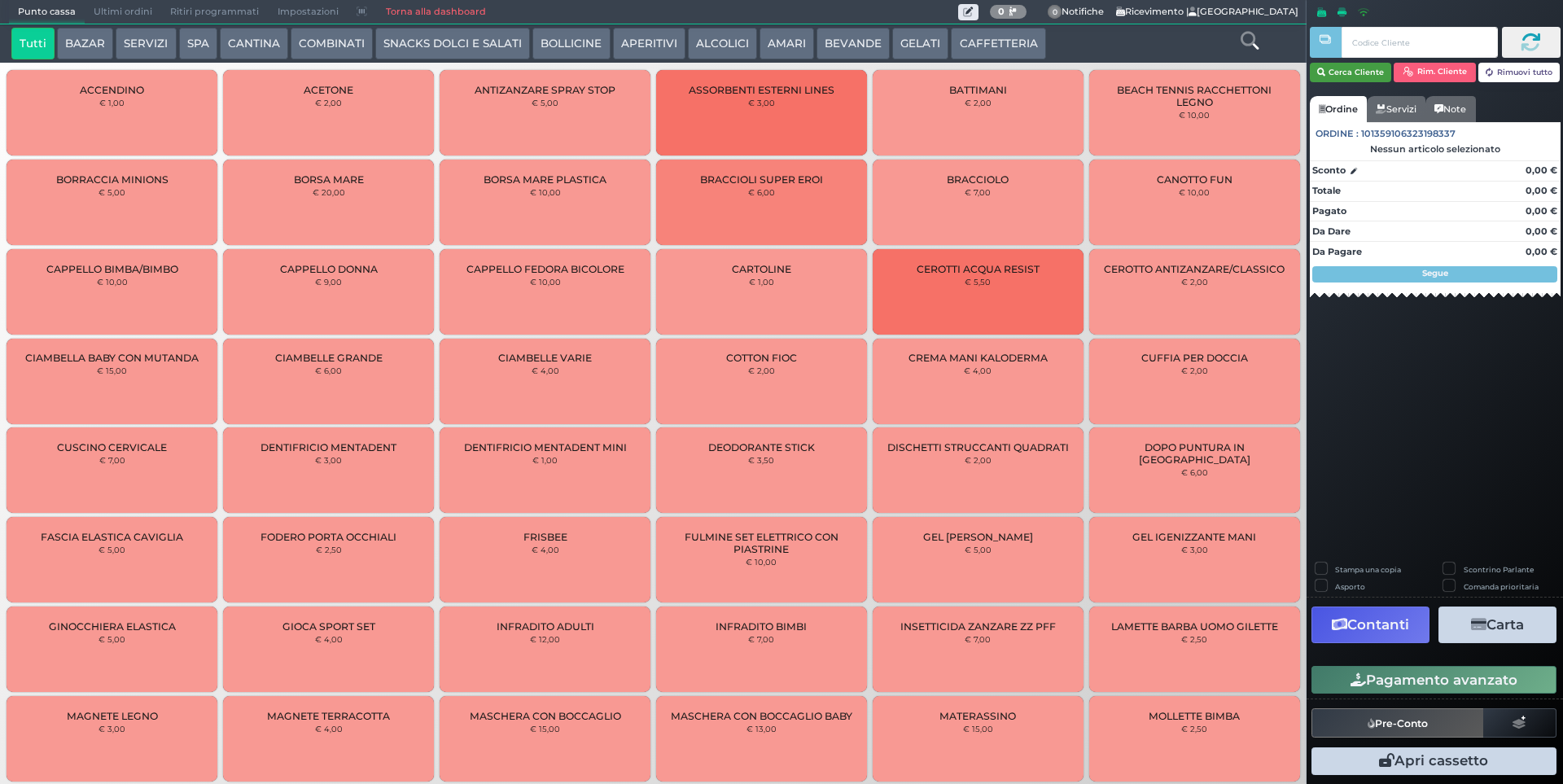
click at [1348, 67] on button "Cerca Cliente" at bounding box center [1351, 72] width 82 height 19
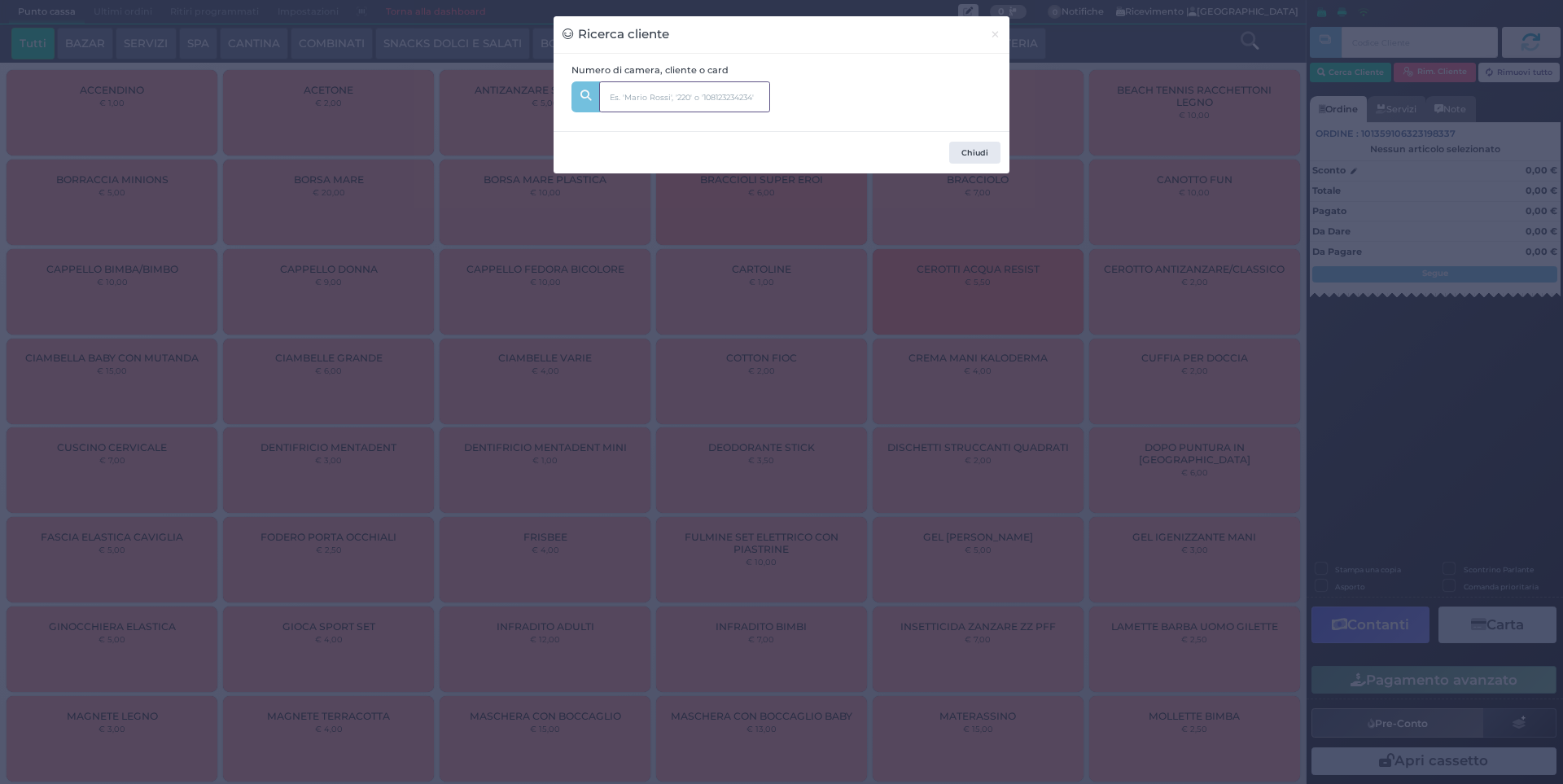
click at [734, 105] on input "text" at bounding box center [684, 97] width 171 height 31
type input "205"
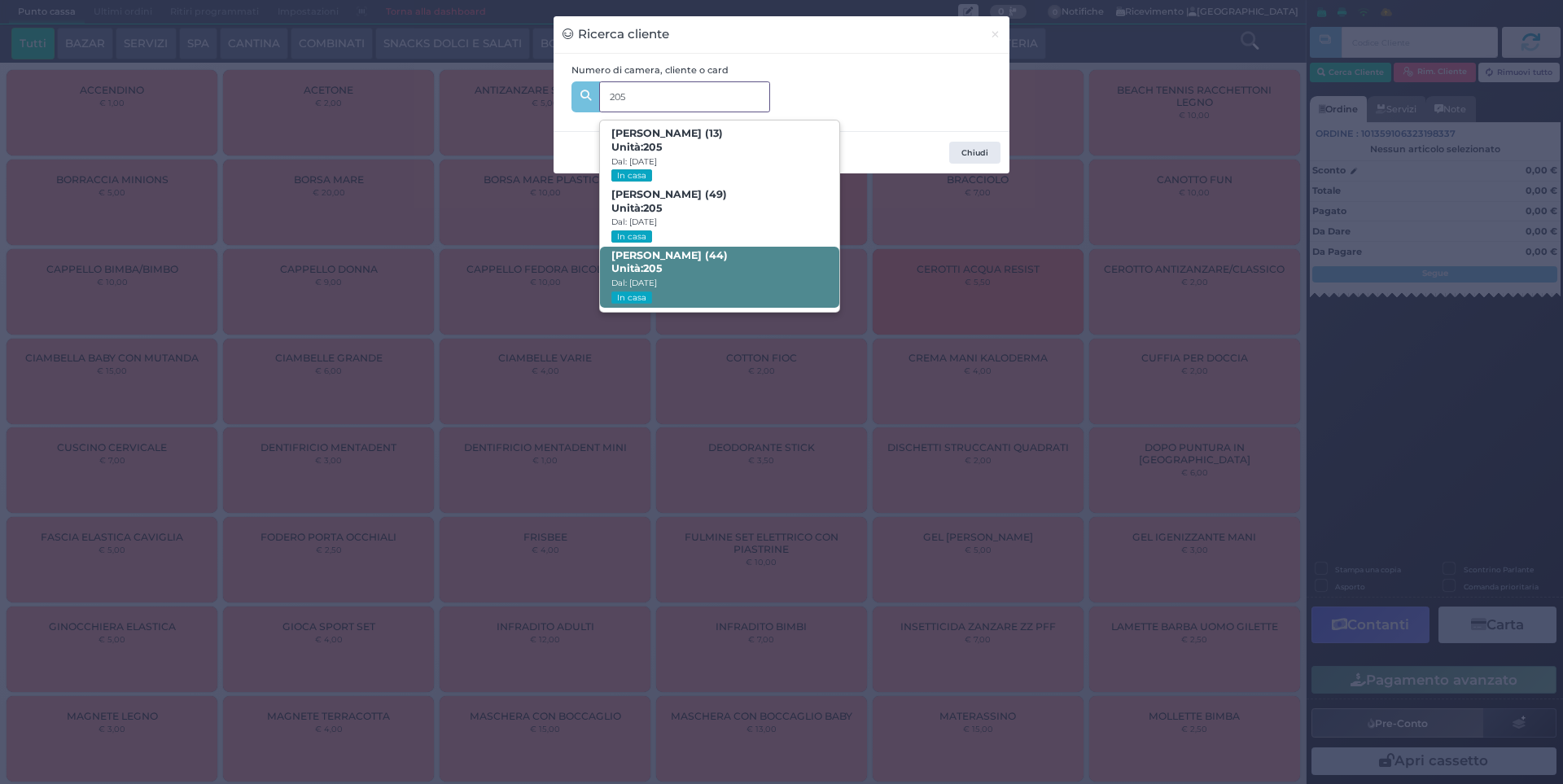
click at [746, 260] on span "Fabio Ferrario (44) Unità: 205 Dal: 09/08/2025 In casa" at bounding box center [719, 276] width 239 height 61
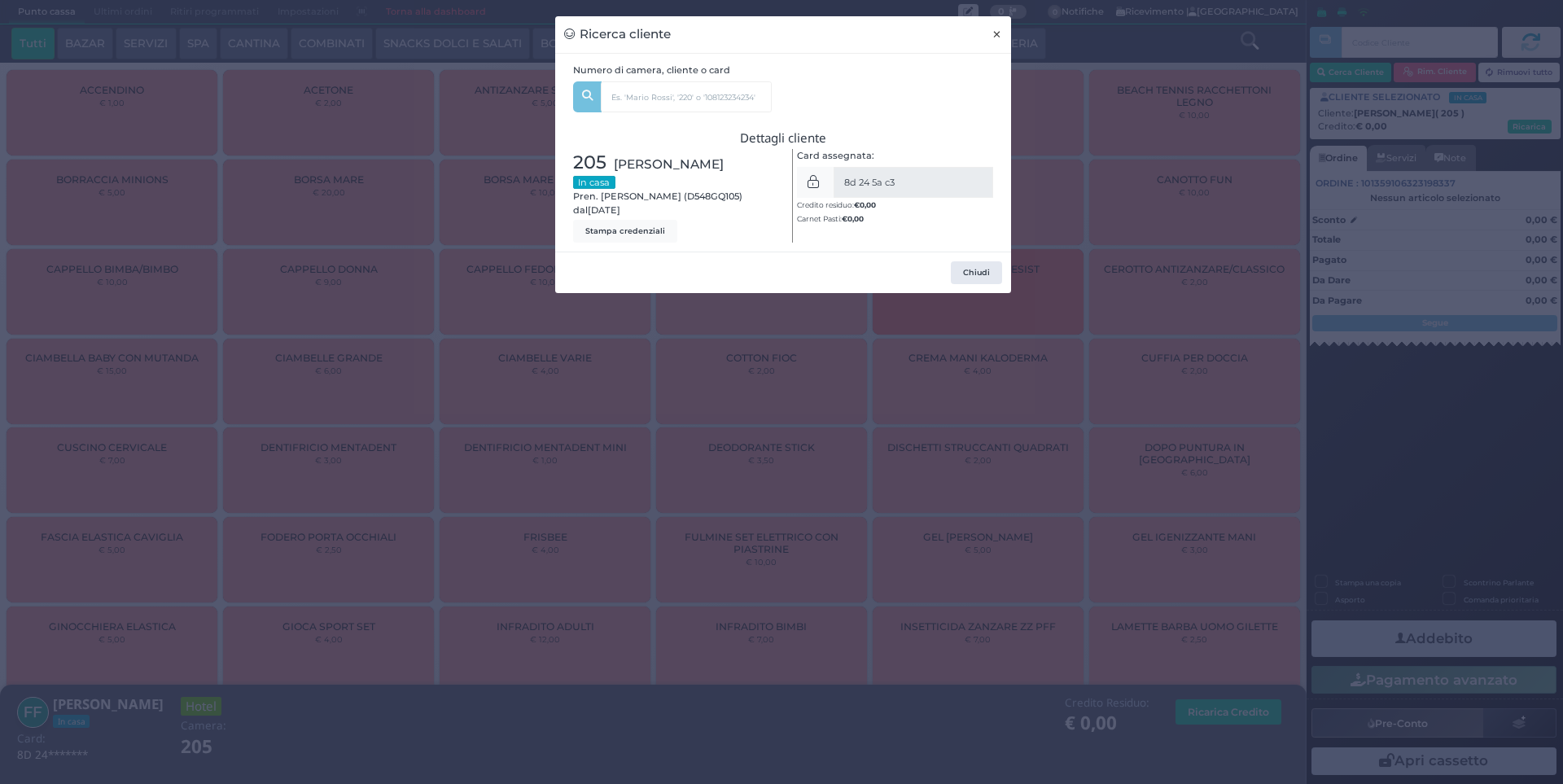
click at [993, 28] on span "×" at bounding box center [997, 35] width 11 height 18
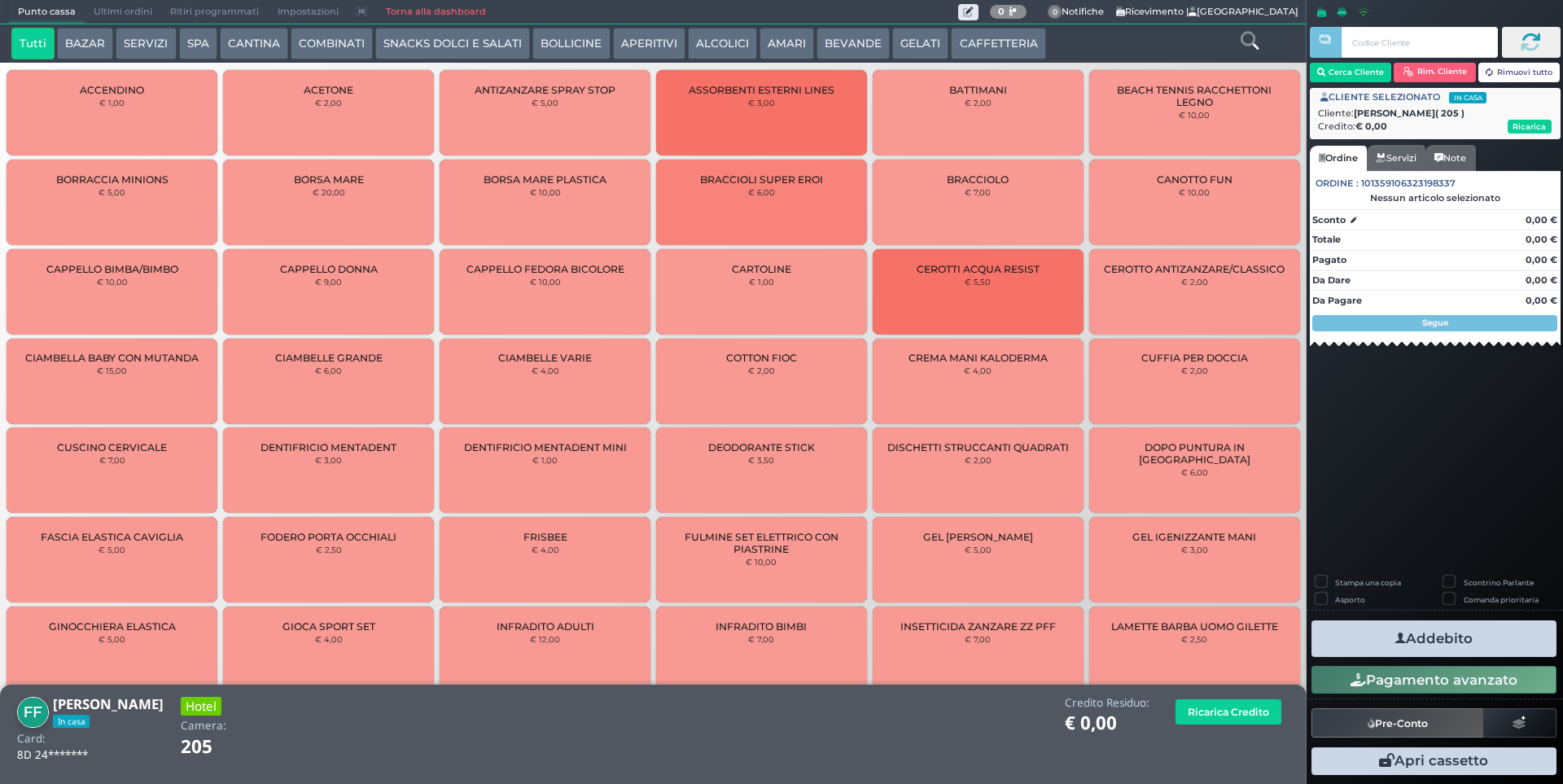
click at [1253, 38] on icon at bounding box center [1249, 41] width 18 height 18
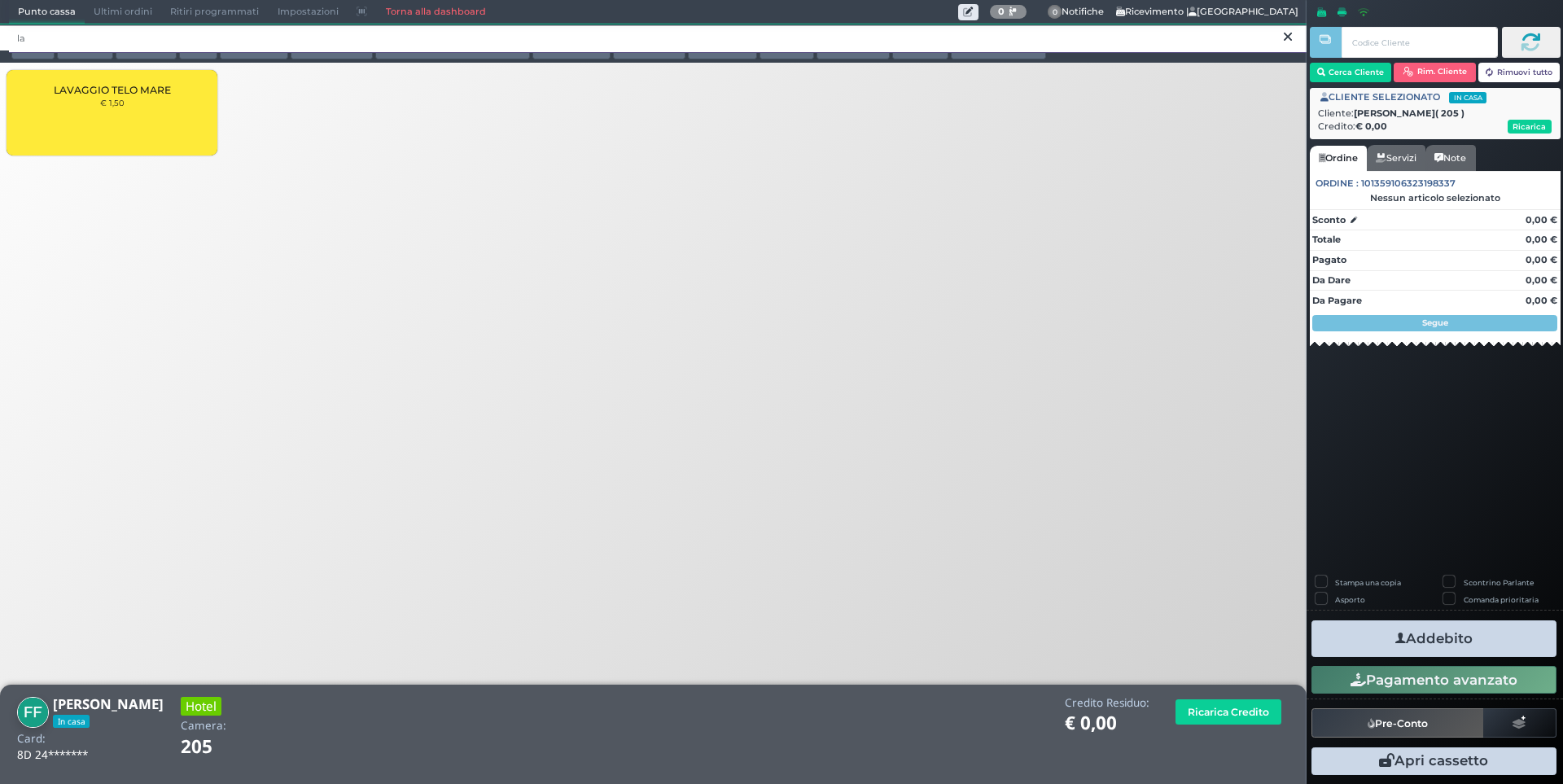
type input "l"
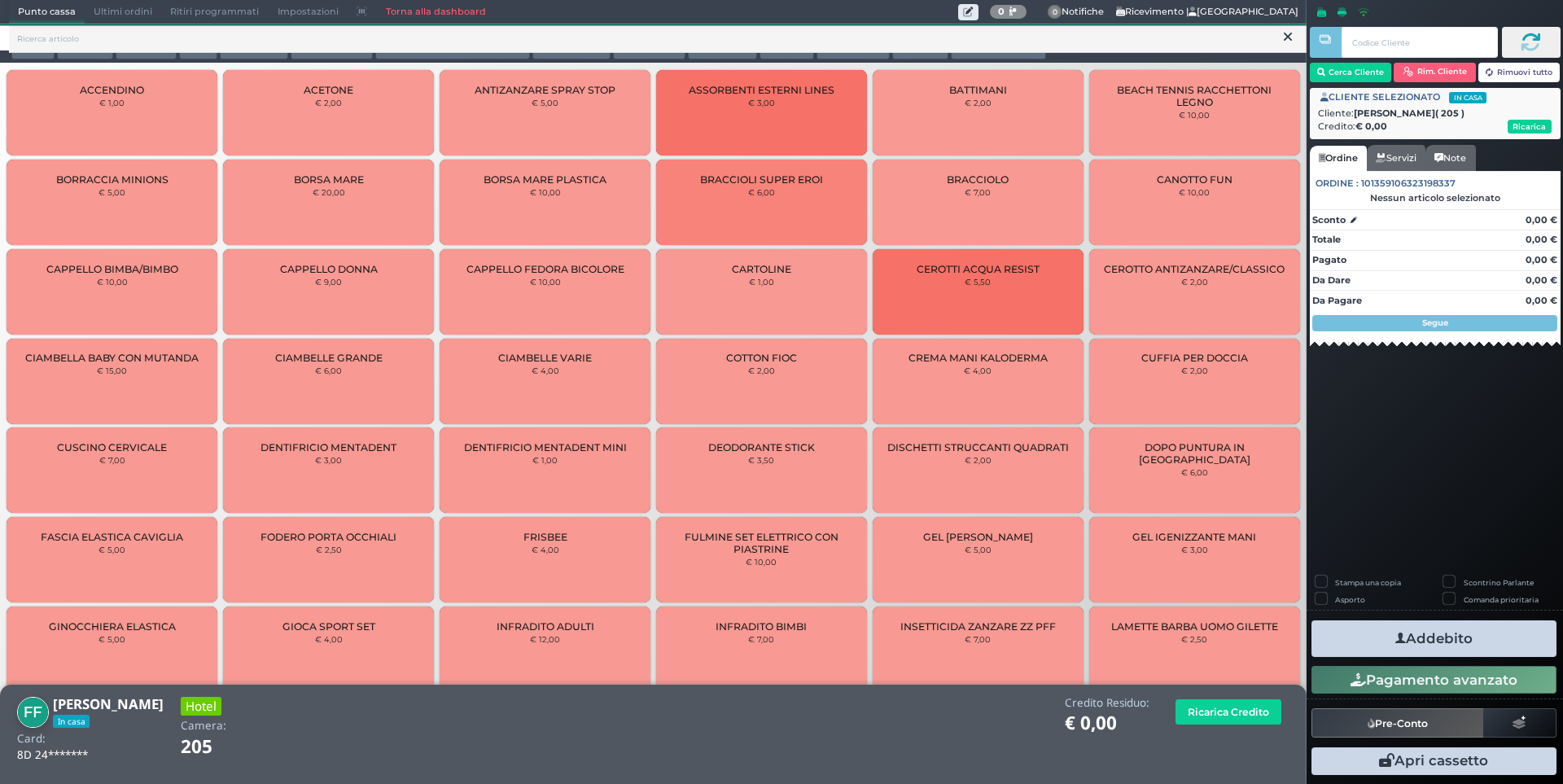
drag, startPoint x: 1286, startPoint y: 37, endPoint x: 1270, endPoint y: 38, distance: 16.0
click at [1286, 38] on icon at bounding box center [1288, 37] width 8 height 16
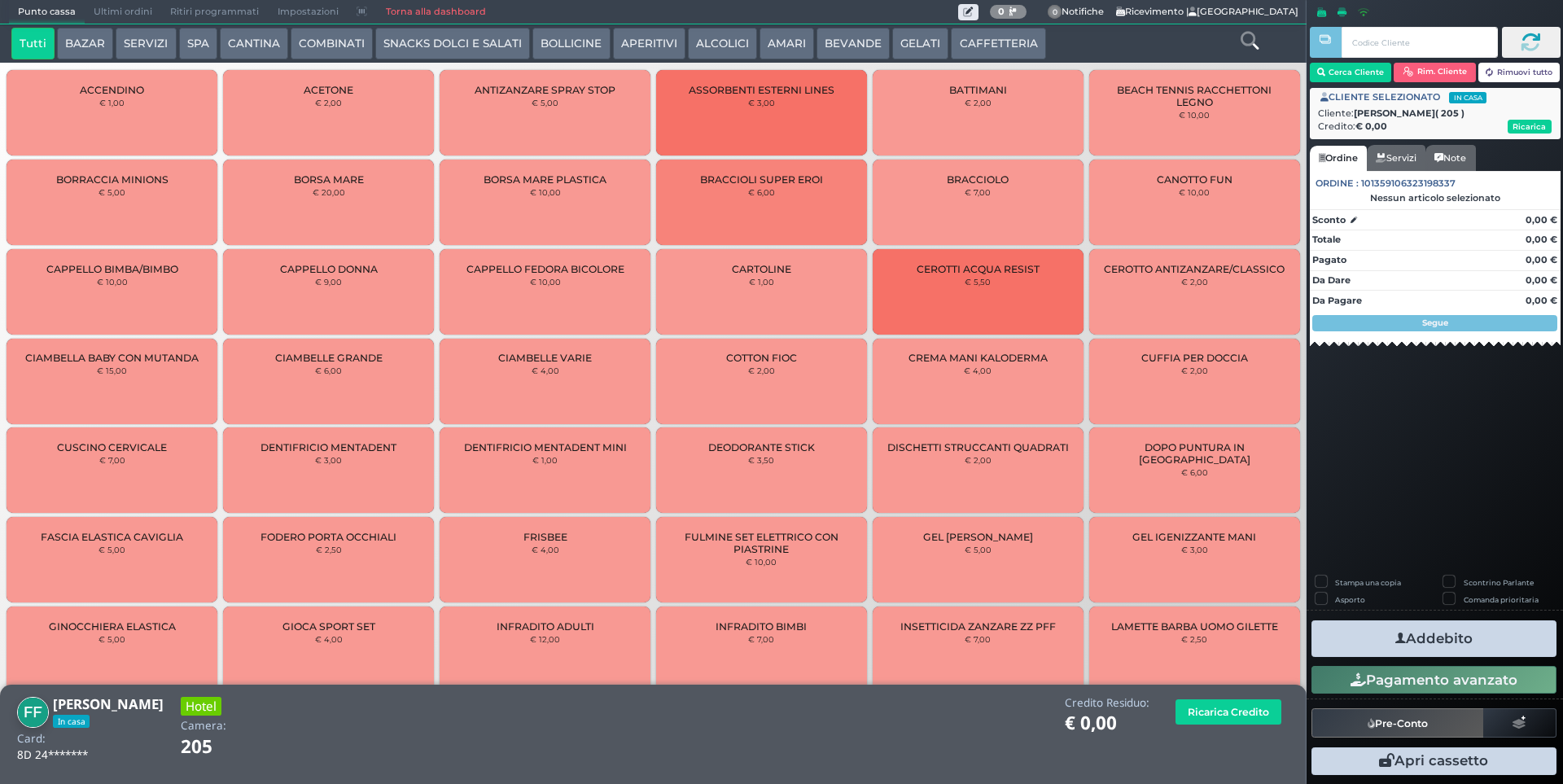
click at [155, 37] on button "SERVIZI" at bounding box center [146, 44] width 60 height 33
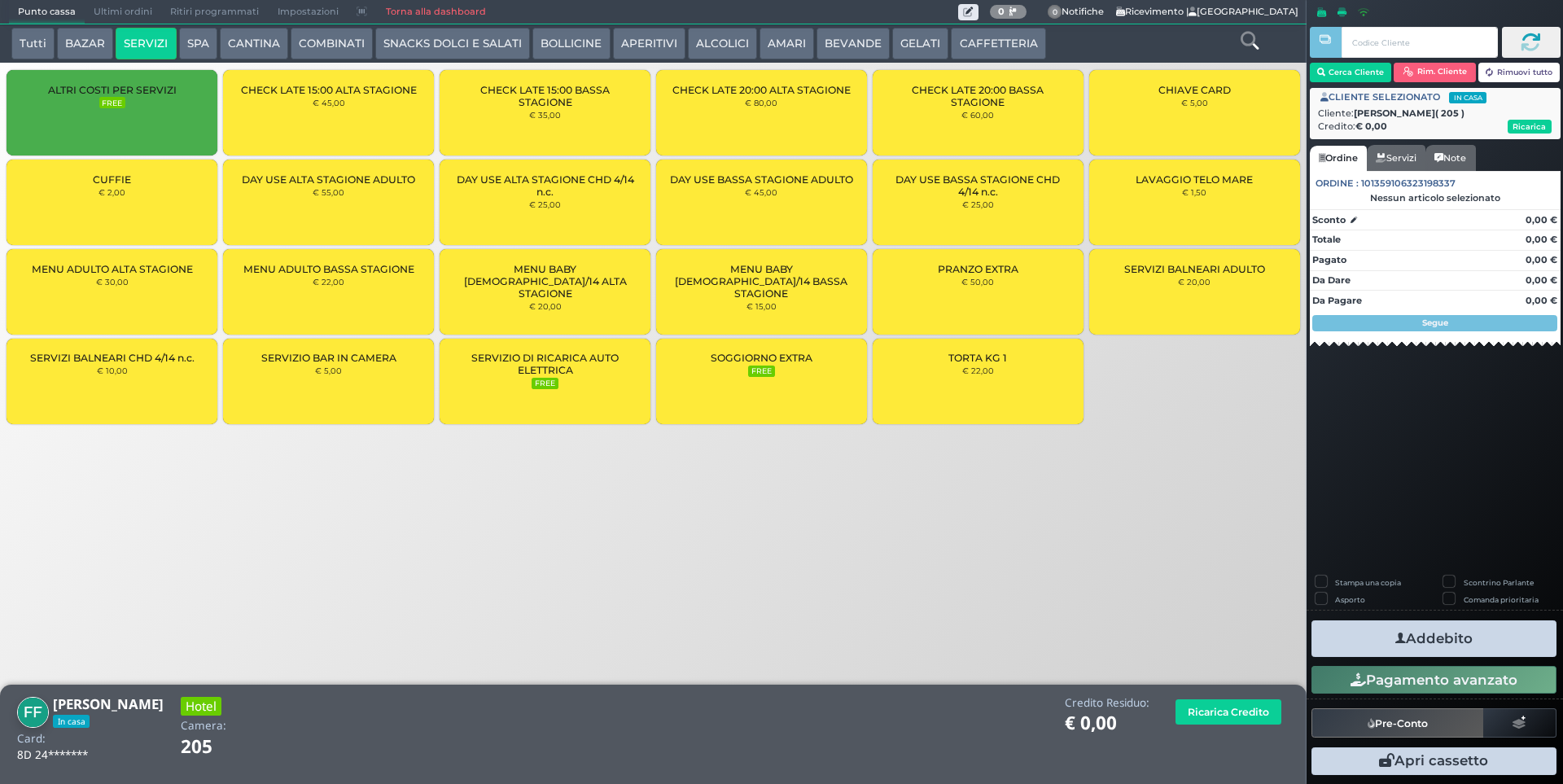
click at [168, 107] on div "ALTRI COSTI PER SERVIZI FREE" at bounding box center [111, 113] width 211 height 86
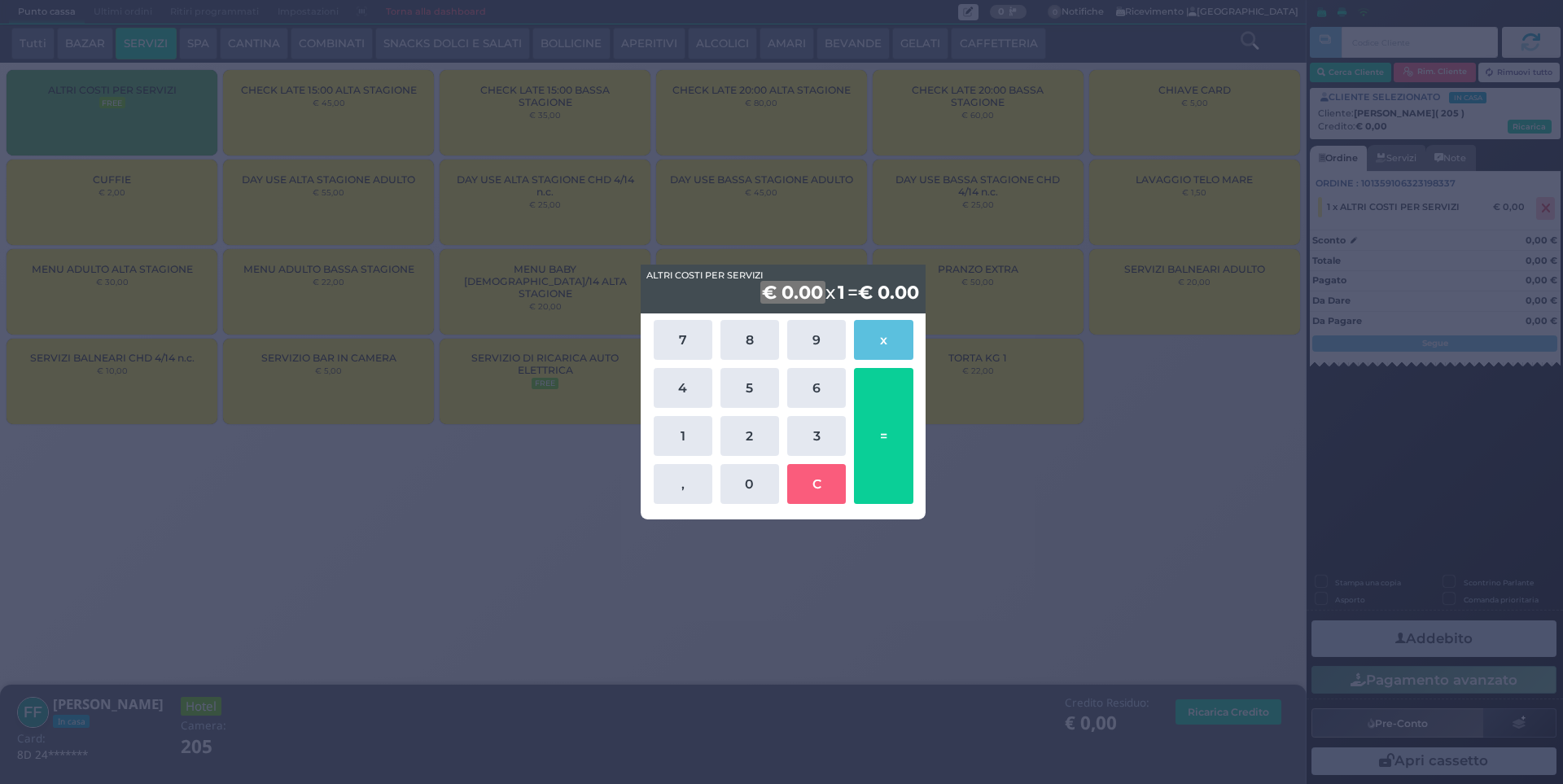
click at [1014, 448] on div "ALTRI COSTI PER SERVIZI ALTRI COSTI PER SERVIZI € 0.00 x 1 = € 0.00 7 8 9 x 4 5…" at bounding box center [782, 392] width 1563 height 784
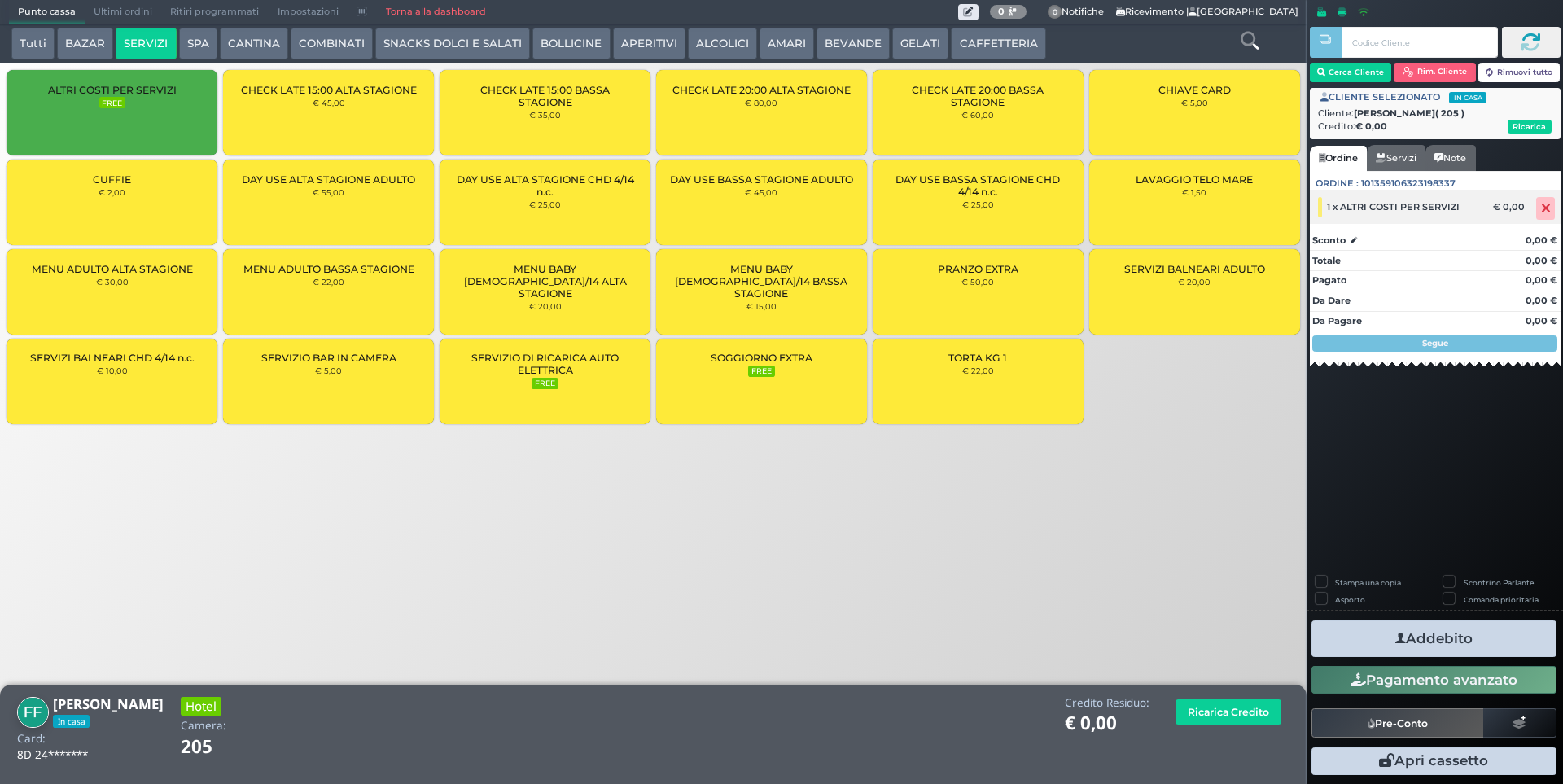
click at [1398, 215] on div "1 x ALTRI COSTI PER SERVIZI" at bounding box center [1400, 207] width 181 height 20
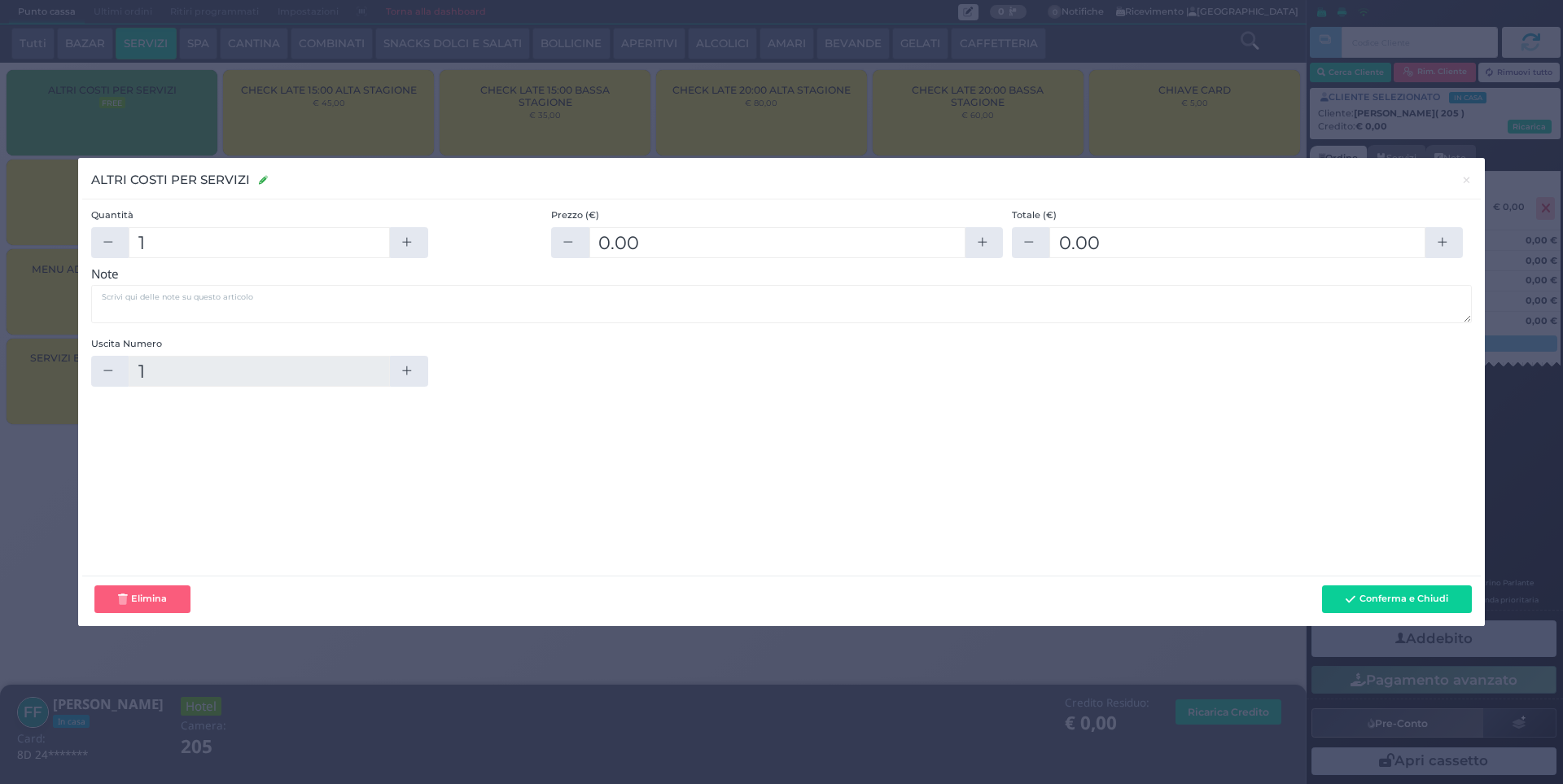
click at [264, 180] on icon at bounding box center [264, 181] width 9 height 9
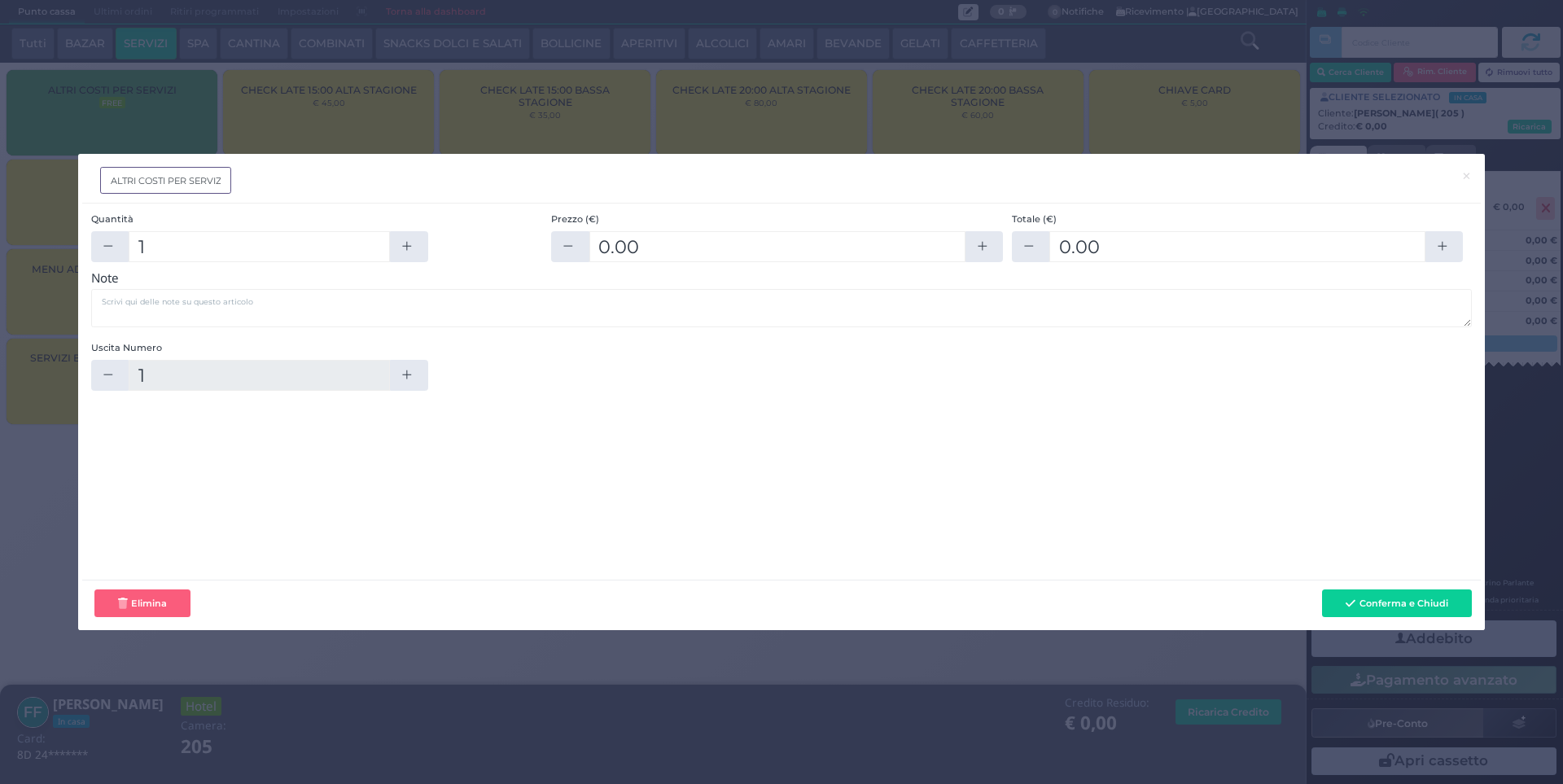
click at [216, 182] on input "ALTRI COSTI PER SERVIZI" at bounding box center [166, 180] width 131 height 26
drag, startPoint x: 223, startPoint y: 181, endPoint x: 169, endPoint y: 184, distance: 54.1
click at [169, 184] on input "ALTRI COSTI PER SERVIZI" at bounding box center [166, 180] width 131 height 26
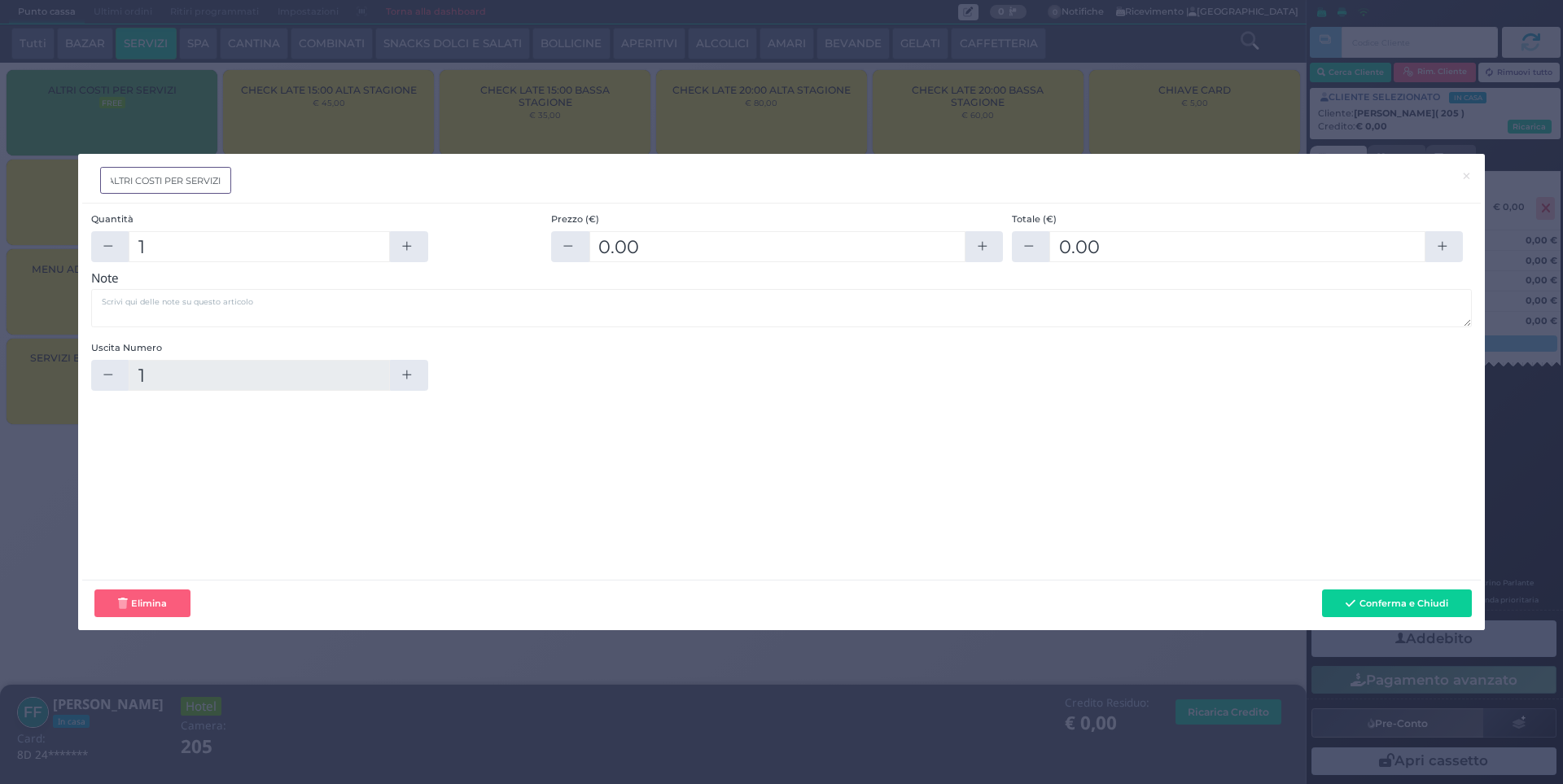
click at [169, 184] on input "ALTRI COSTI PER SERVIZI" at bounding box center [166, 180] width 131 height 26
type input "servizio lavanderia"
click at [204, 253] on input "1" at bounding box center [259, 246] width 262 height 31
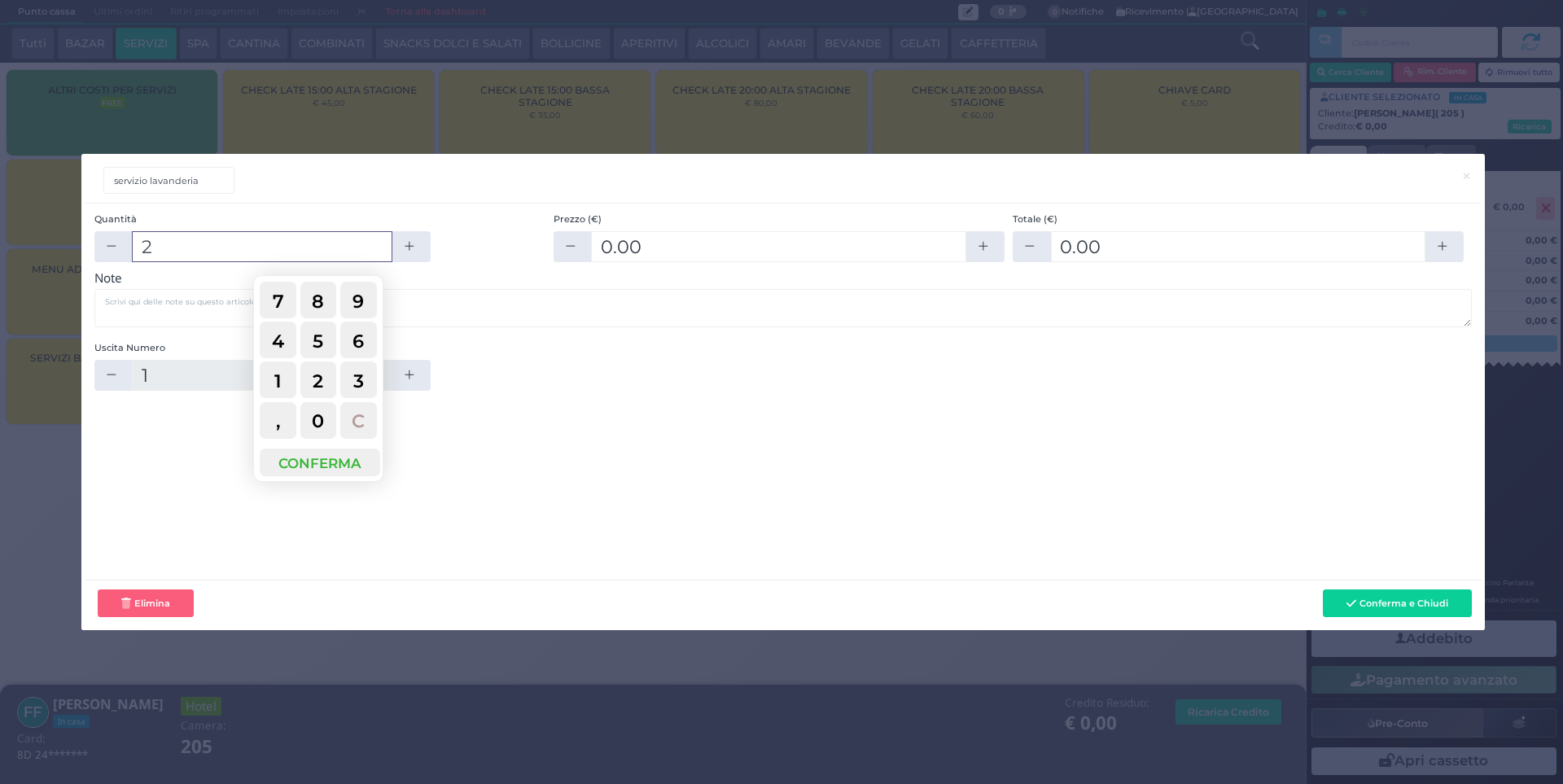
type input "2"
type input "0"
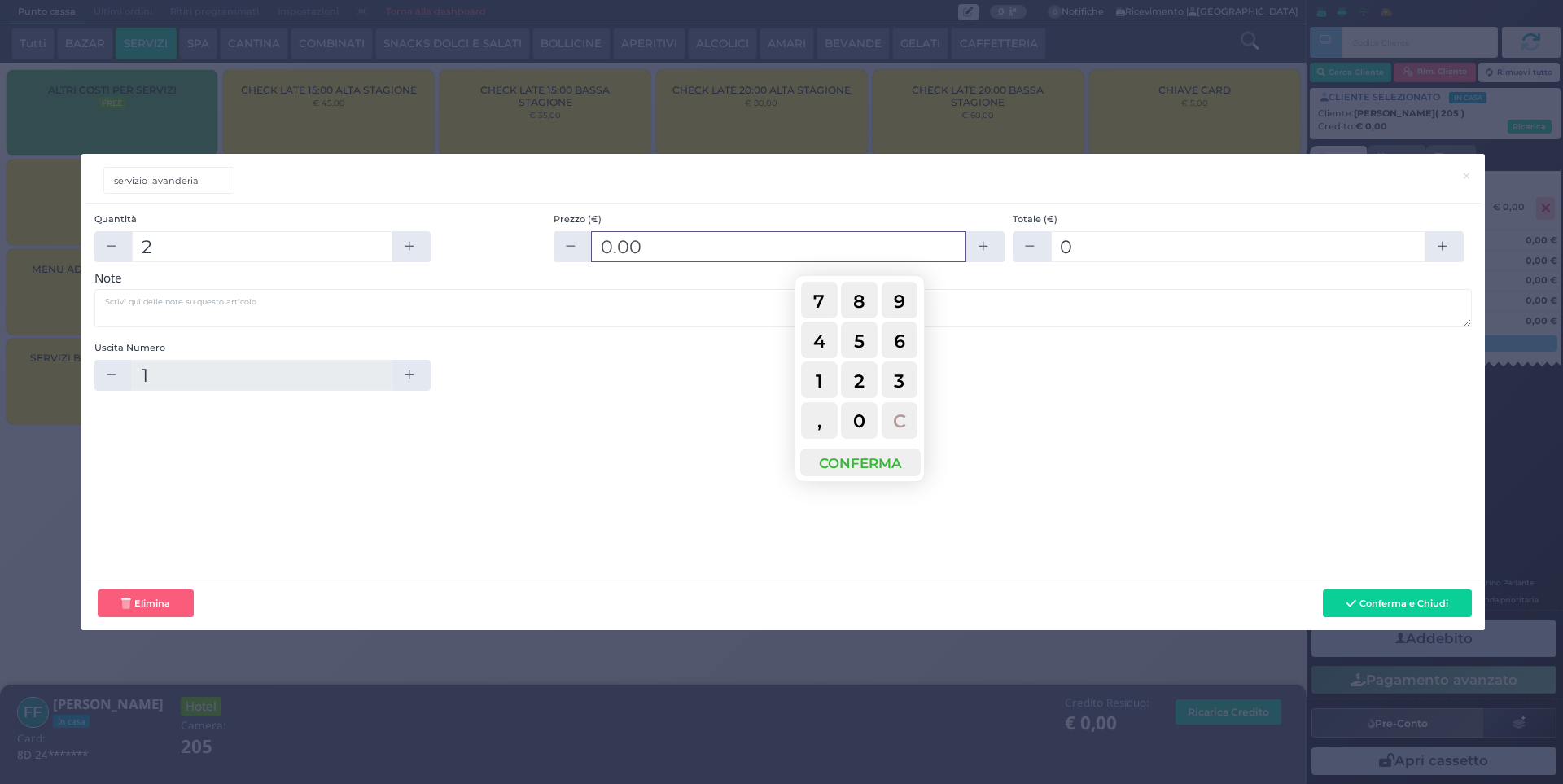
click at [668, 252] on input "0.00" at bounding box center [778, 246] width 375 height 31
type input "5"
type input "10"
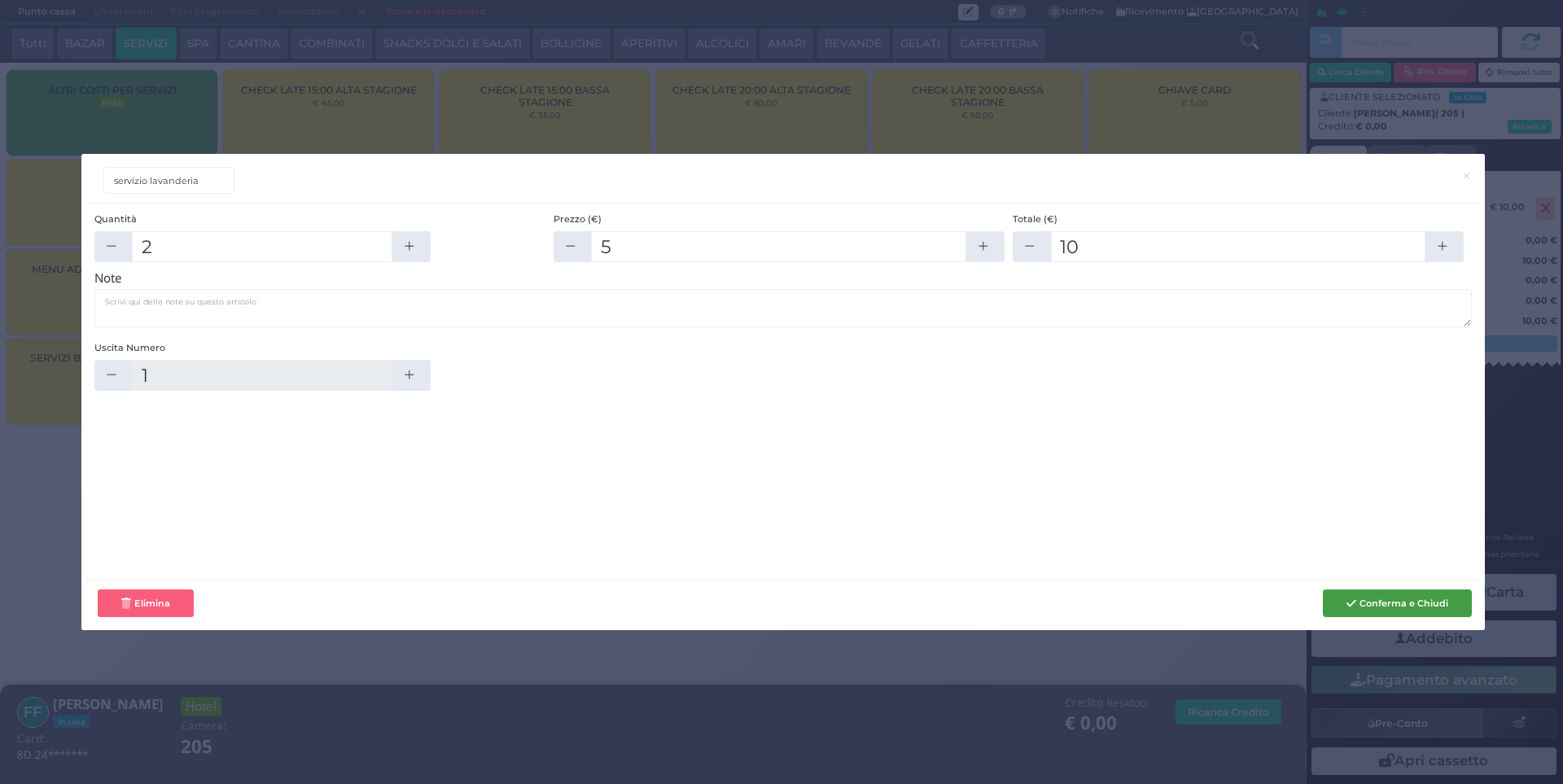
click at [1373, 604] on button "Conferma e Chiudi" at bounding box center [1396, 603] width 149 height 27
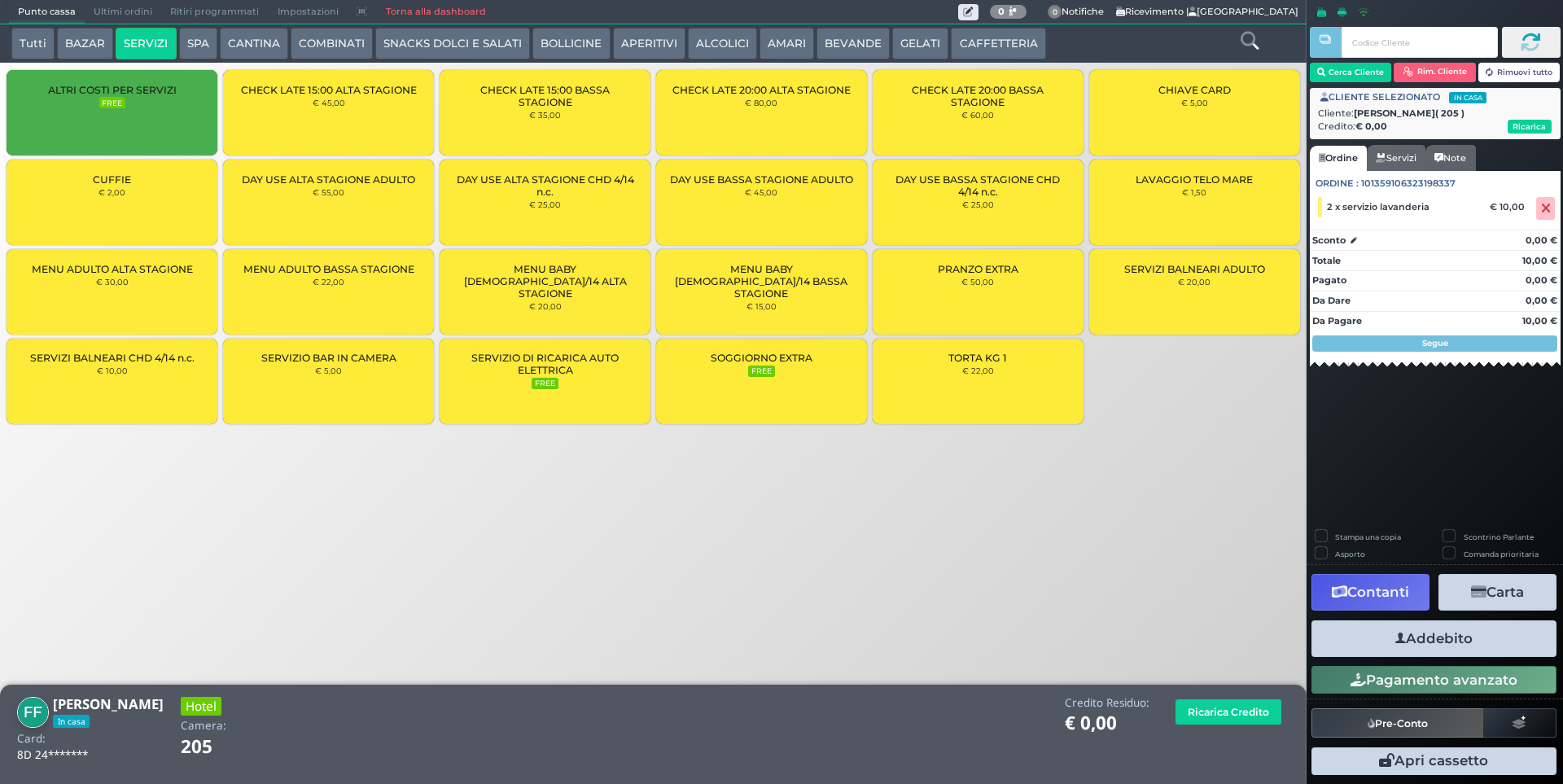
click at [1433, 642] on button "Addebito" at bounding box center [1434, 638] width 245 height 36
